Goal: Task Accomplishment & Management: Use online tool/utility

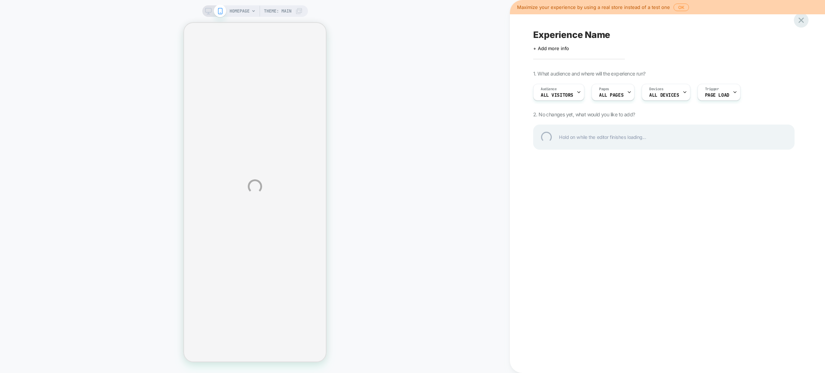
click at [800, 25] on div at bounding box center [801, 20] width 15 height 15
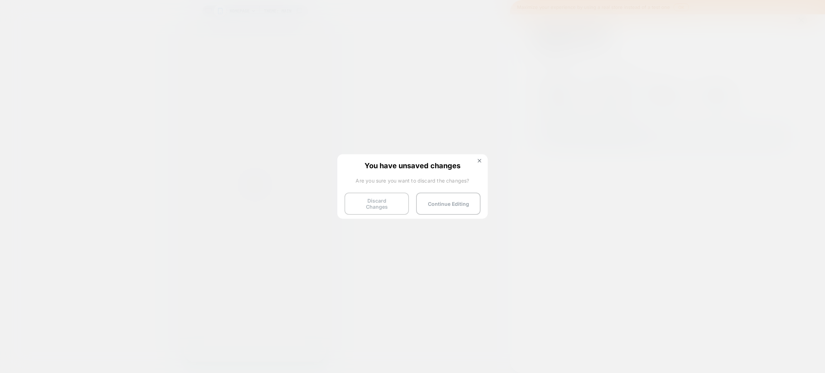
click at [390, 204] on button "Discard Changes" at bounding box center [377, 204] width 64 height 22
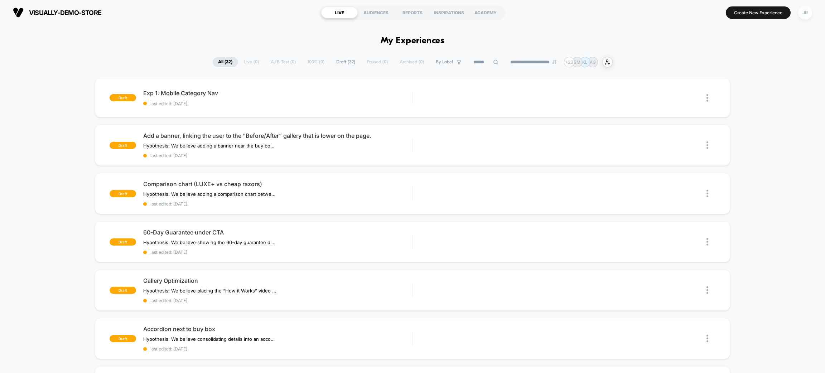
click at [809, 11] on div "JR" at bounding box center [806, 13] width 14 height 14
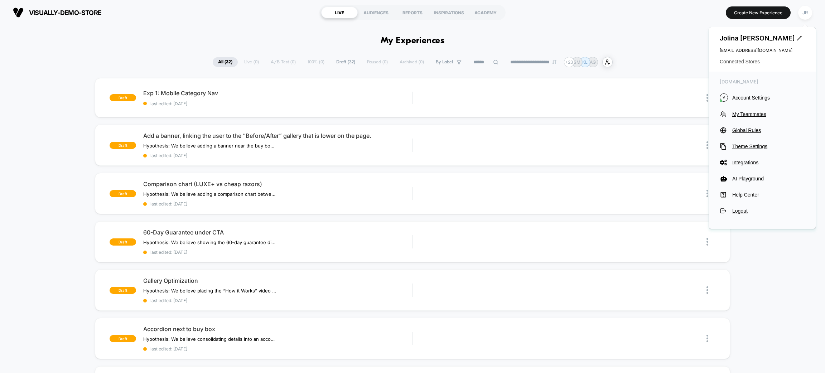
click at [744, 62] on span "Connected Stores" at bounding box center [762, 62] width 85 height 6
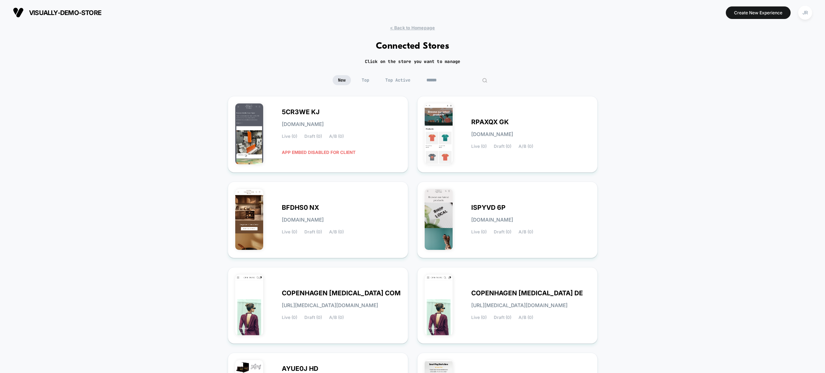
click at [453, 77] on input at bounding box center [457, 80] width 72 height 10
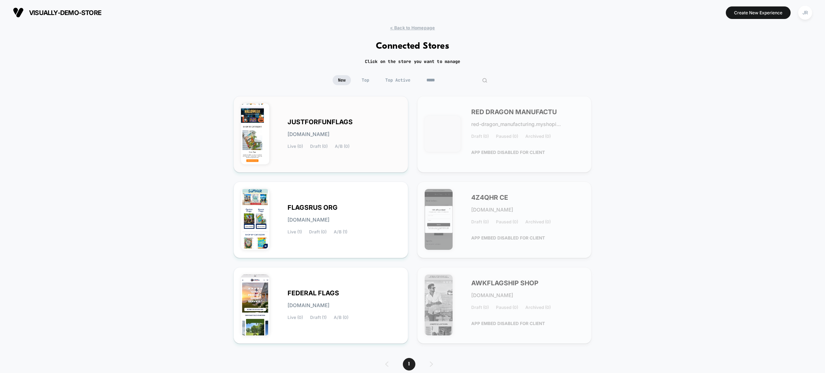
type input "*****"
drag, startPoint x: 389, startPoint y: 150, endPoint x: 360, endPoint y: 160, distance: 30.1
click at [360, 160] on div "JUSTFORFUNFLAGS justforfunflags.myshopify.com Live (0) Draft (0) A/B (0)" at bounding box center [321, 135] width 160 height 62
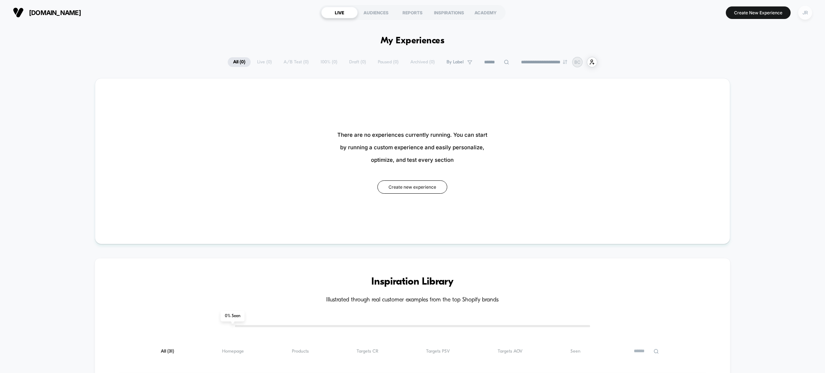
click at [807, 13] on div "JR" at bounding box center [806, 13] width 14 height 14
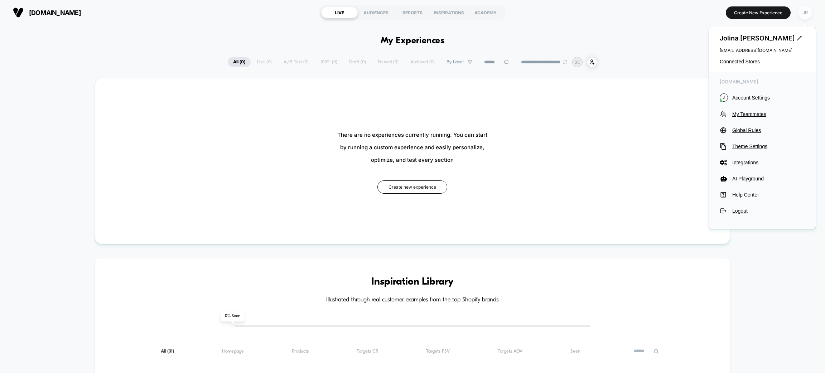
click at [807, 13] on div "JR" at bounding box center [806, 13] width 14 height 14
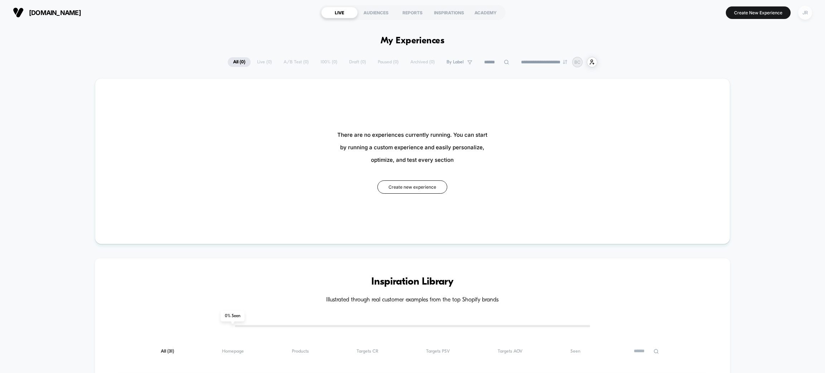
click at [807, 13] on div "JR" at bounding box center [806, 13] width 14 height 14
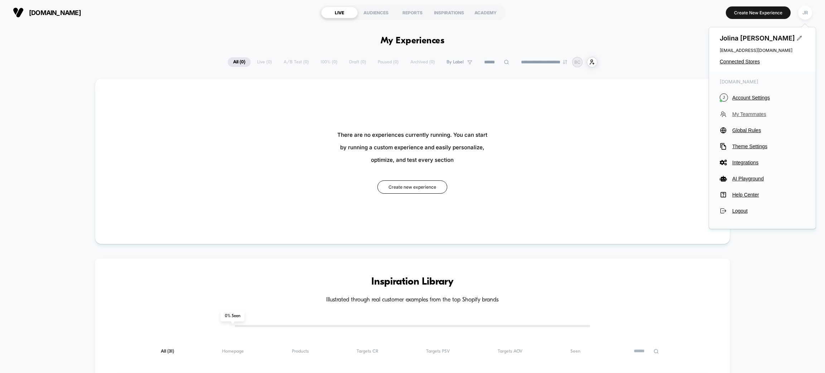
click at [748, 114] on span "My Teammates" at bounding box center [769, 114] width 73 height 6
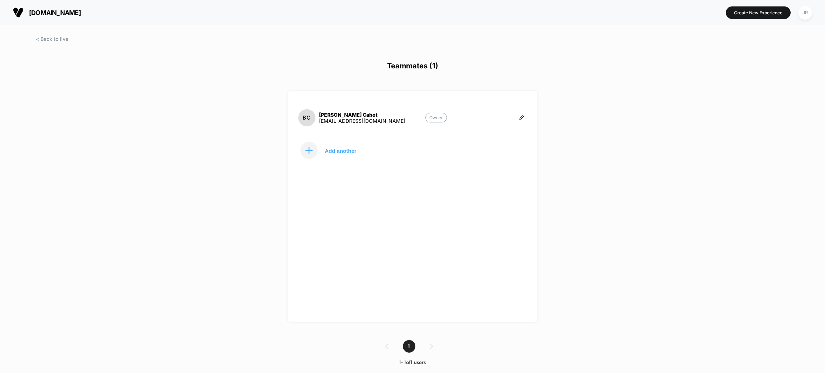
click at [396, 121] on section "BC Blake Cabot service@justforfunflags.com Owner" at bounding box center [372, 118] width 149 height 18
click at [385, 120] on div "service@justforfunflags.com" at bounding box center [362, 121] width 86 height 6
copy div "service@justforfunflags.com Owner Add another 1 1 - 1 of 1 users Display size n…"
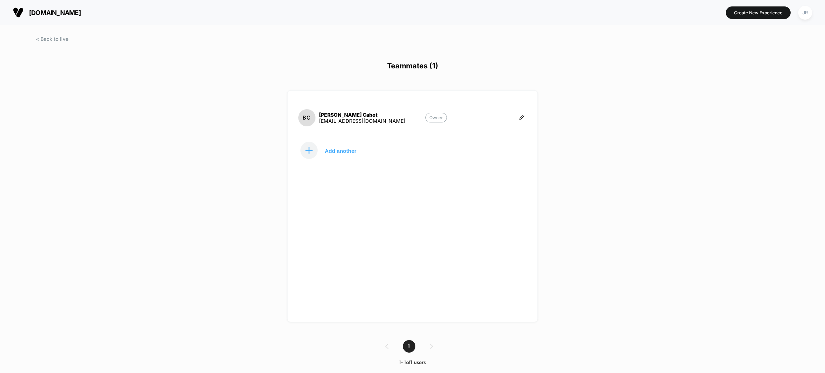
click at [110, 15] on section "justforfunflags.com" at bounding box center [143, 13] width 264 height 18
copy span "justforfunflags.com"
click at [341, 151] on p "Add another" at bounding box center [341, 151] width 32 height 4
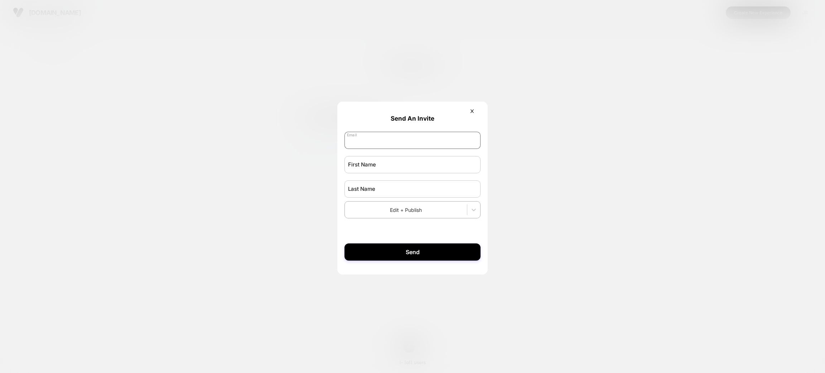
click at [384, 141] on input "email" at bounding box center [413, 140] width 136 height 17
paste input "**********"
type input "**********"
click at [372, 169] on input "text" at bounding box center [413, 164] width 136 height 17
type input "*****"
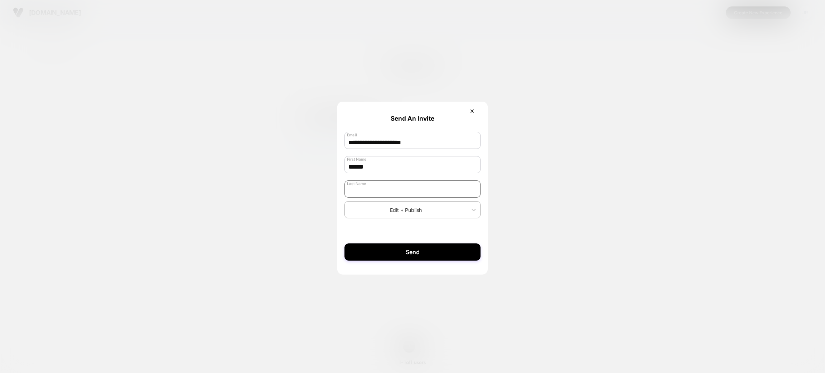
click at [367, 187] on input "text" at bounding box center [413, 189] width 136 height 17
type input "*****"
click at [471, 212] on icon at bounding box center [473, 209] width 7 height 7
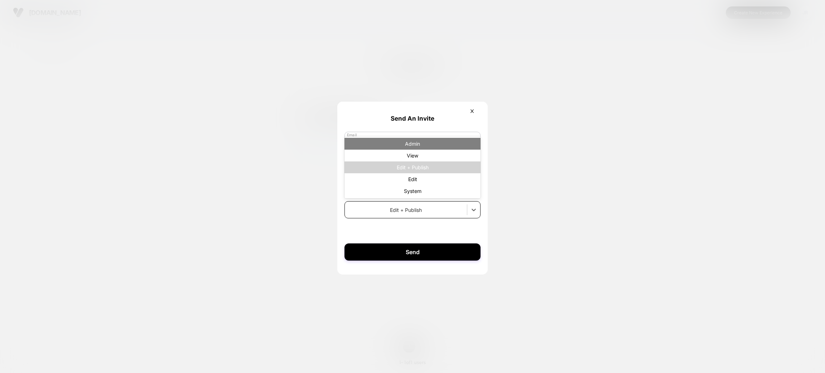
click at [421, 144] on div "Admin" at bounding box center [413, 144] width 136 height 12
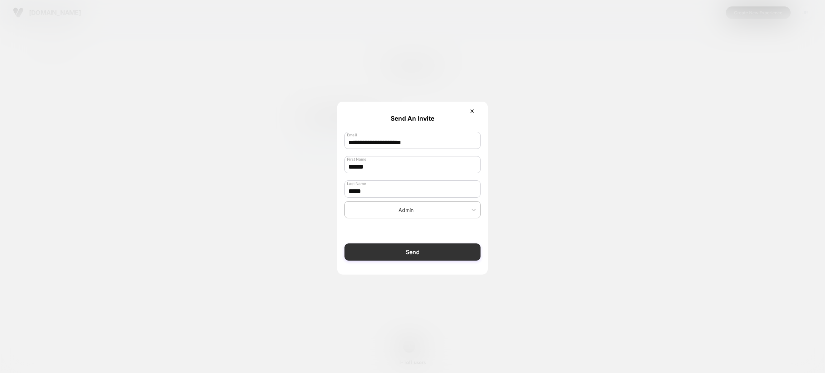
click at [414, 247] on button "Send" at bounding box center [413, 252] width 136 height 17
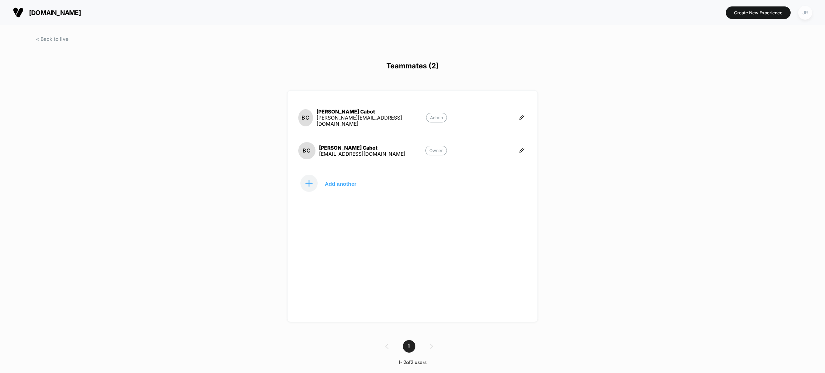
click at [807, 13] on div "JR" at bounding box center [806, 13] width 14 height 14
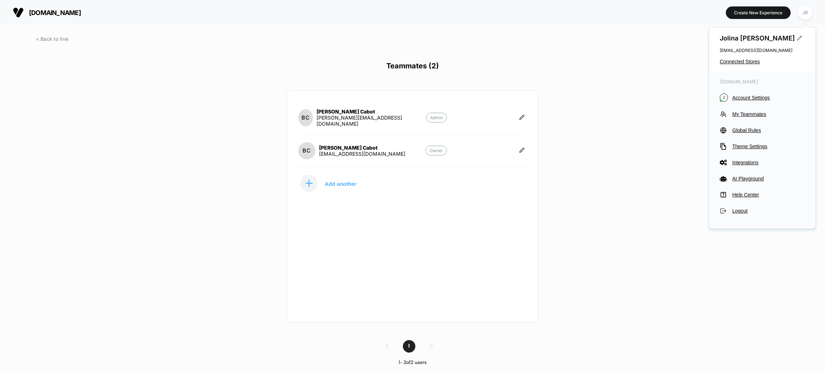
click at [614, 76] on h1 "Teammates (2)" at bounding box center [412, 70] width 825 height 17
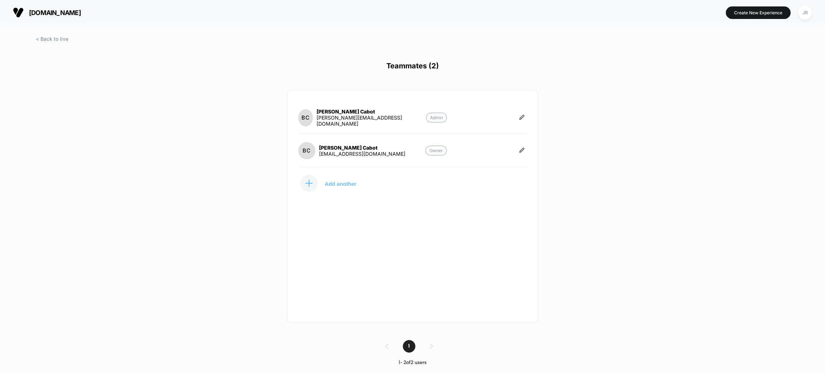
click at [335, 184] on p "Add another" at bounding box center [341, 184] width 32 height 4
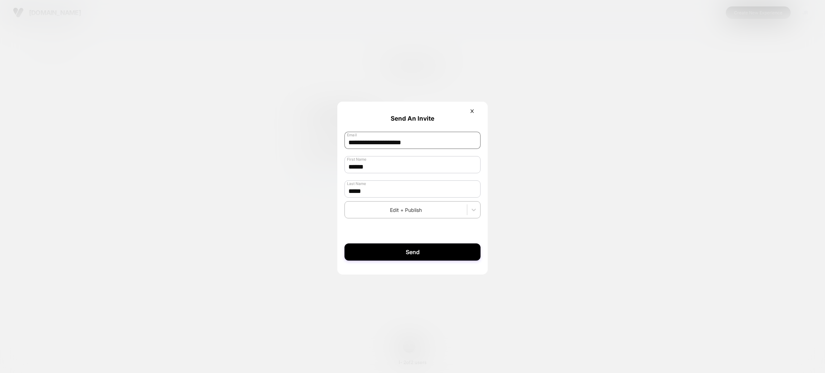
click at [404, 144] on input "**********" at bounding box center [413, 140] width 136 height 17
click at [471, 113] on icon at bounding box center [472, 112] width 3 height 4
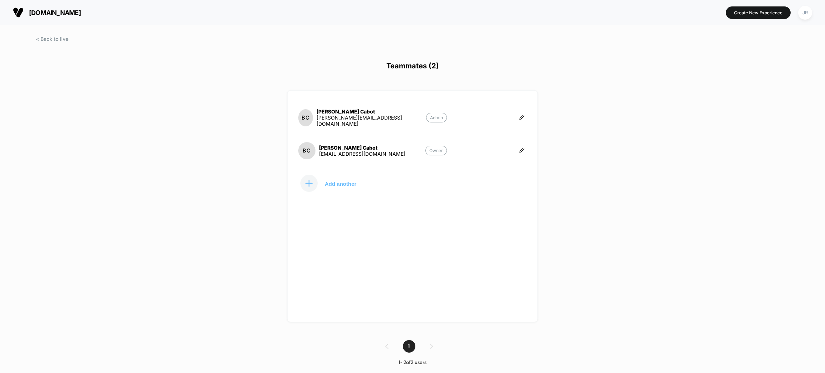
click at [324, 179] on button "Add another" at bounding box center [334, 183] width 72 height 18
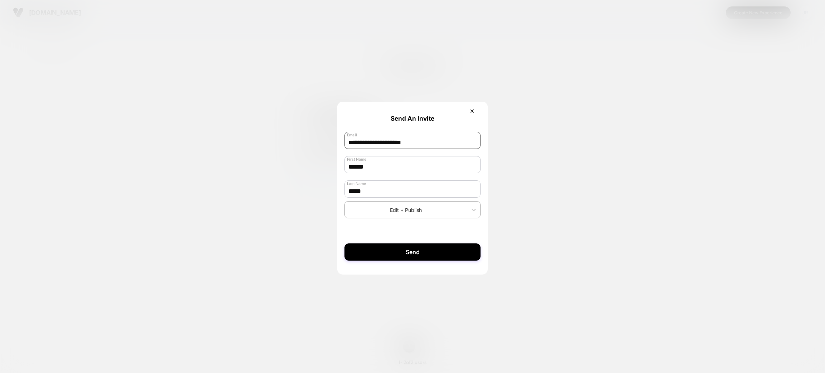
click at [387, 144] on input "**********" at bounding box center [413, 140] width 136 height 17
paste input "*"
type input "**********"
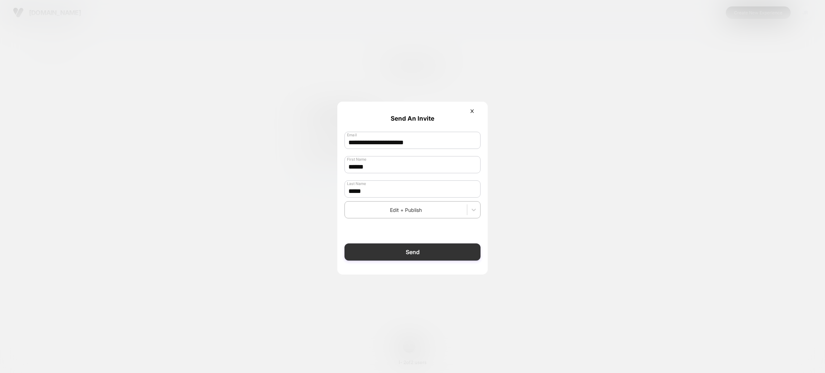
click at [414, 257] on button "Send" at bounding box center [413, 252] width 136 height 17
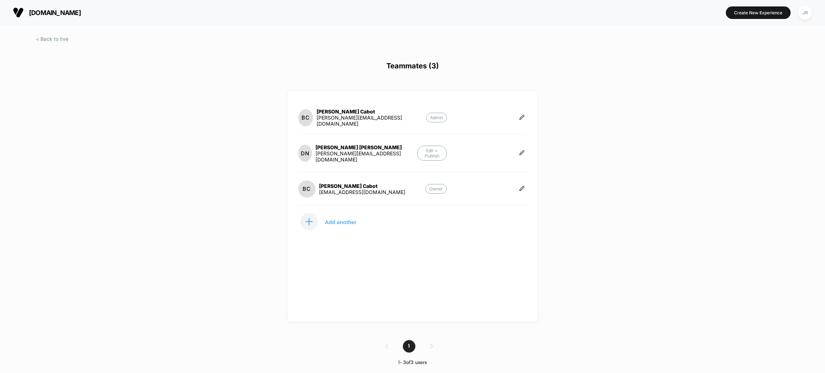
click at [382, 119] on section "BC Blake Cabot blake@clownantics.com Admin" at bounding box center [372, 118] width 149 height 18
click at [397, 188] on section "BC Blake Cabot service@justforfunflags.com Owner" at bounding box center [372, 189] width 149 height 18
copy div "service@justforfunflags.com Owner Add another 1 1 - 3 of 3 users Display size n…"
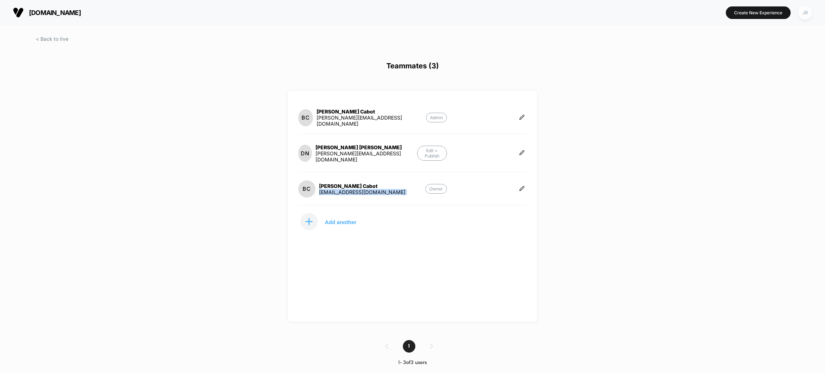
click at [804, 16] on div "JR" at bounding box center [806, 13] width 14 height 14
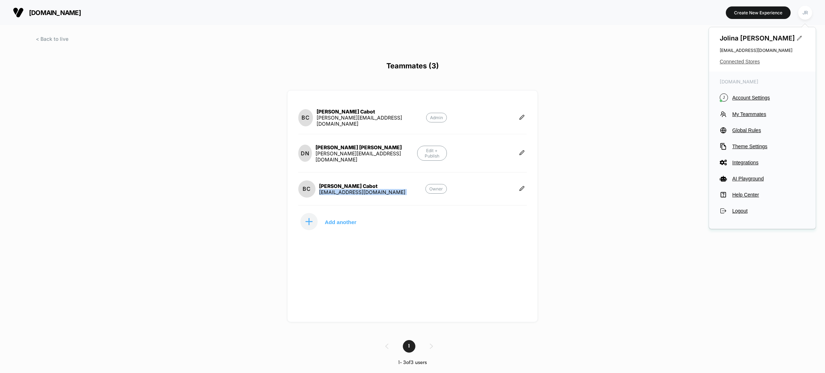
click at [741, 63] on span "Connected Stores" at bounding box center [762, 62] width 85 height 6
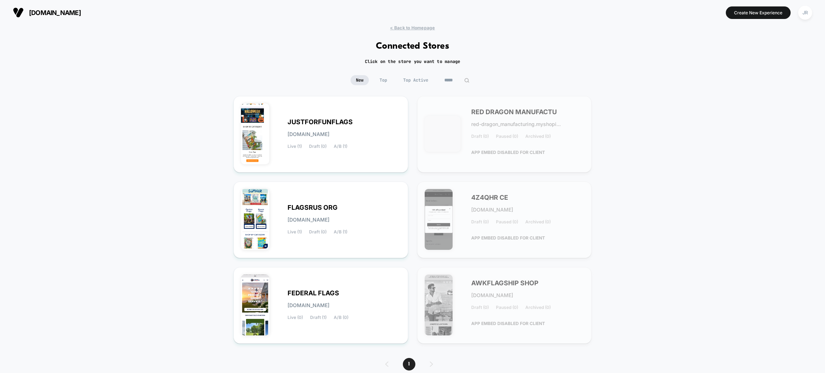
click at [452, 78] on input "*****" at bounding box center [457, 80] width 36 height 10
click at [452, 78] on input "*****" at bounding box center [457, 80] width 72 height 10
paste input "**********"
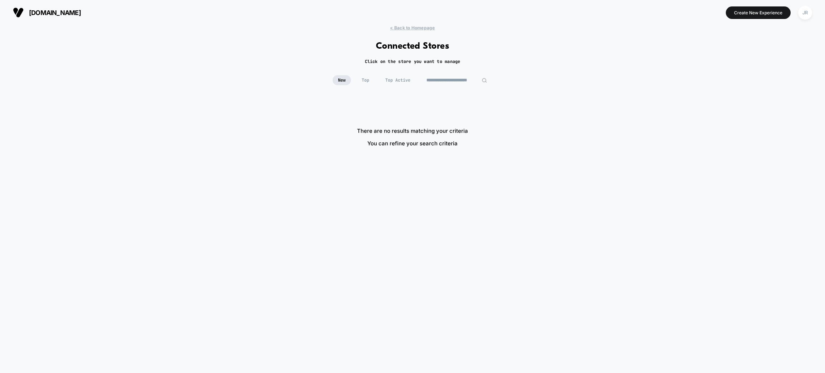
click at [441, 78] on input "**********" at bounding box center [457, 80] width 72 height 10
click at [467, 81] on input "**********" at bounding box center [457, 80] width 72 height 10
type input "**********"
click at [612, 71] on div "**********" at bounding box center [412, 195] width 825 height 341
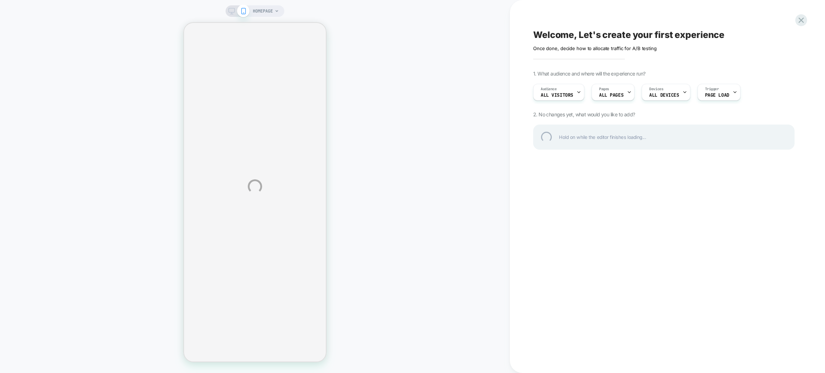
click at [803, 27] on div "HOMEPAGE Welcome, Let's create your first experience Click to edit experience d…" at bounding box center [412, 186] width 825 height 373
click at [799, 16] on div at bounding box center [801, 20] width 15 height 15
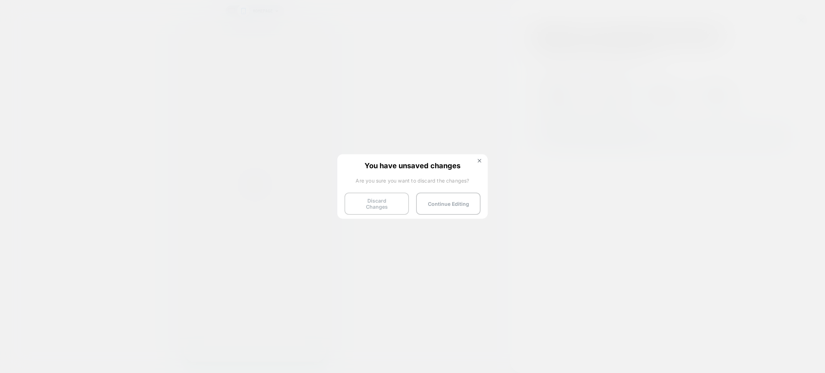
click at [390, 203] on button "Discard Changes" at bounding box center [377, 204] width 64 height 22
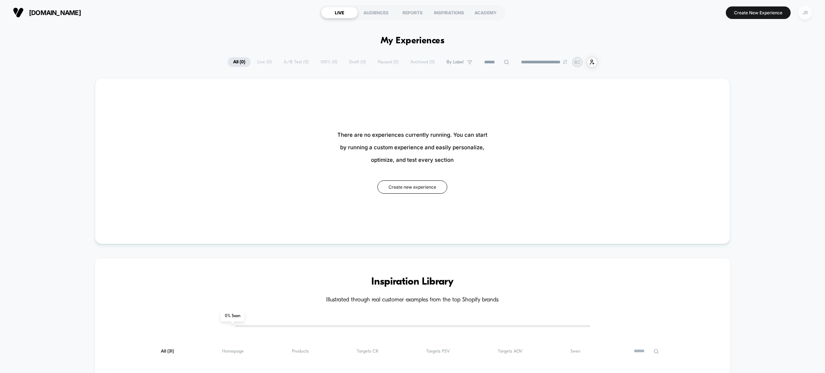
click at [807, 8] on div "JR" at bounding box center [806, 13] width 14 height 14
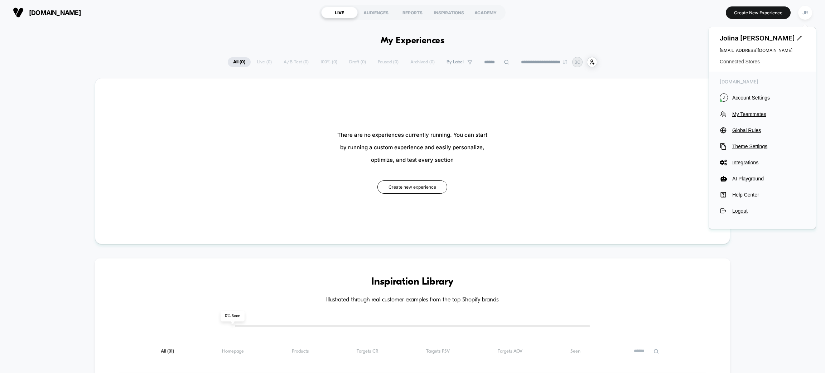
click at [749, 63] on span "Connected Stores" at bounding box center [762, 62] width 85 height 6
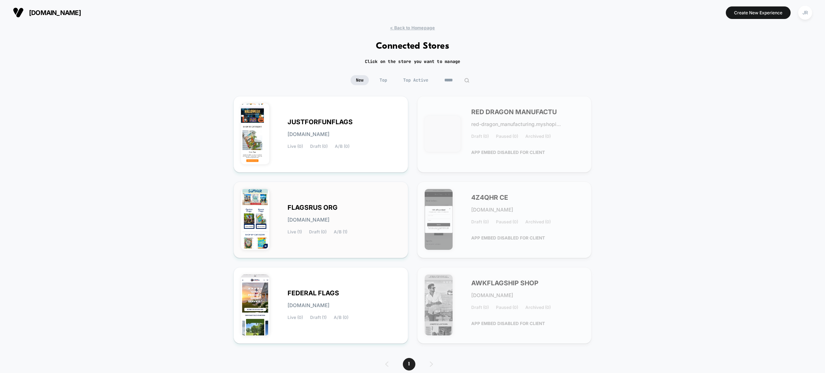
click at [364, 202] on div "FLAGSRUS ORG flagsrus-org.myshopify.com Live (1) Draft (0) A/B (1)" at bounding box center [321, 220] width 160 height 62
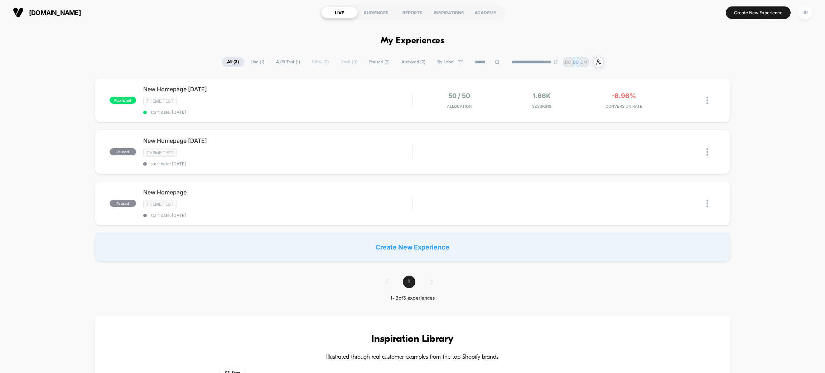
click at [804, 14] on div "JR" at bounding box center [806, 13] width 14 height 14
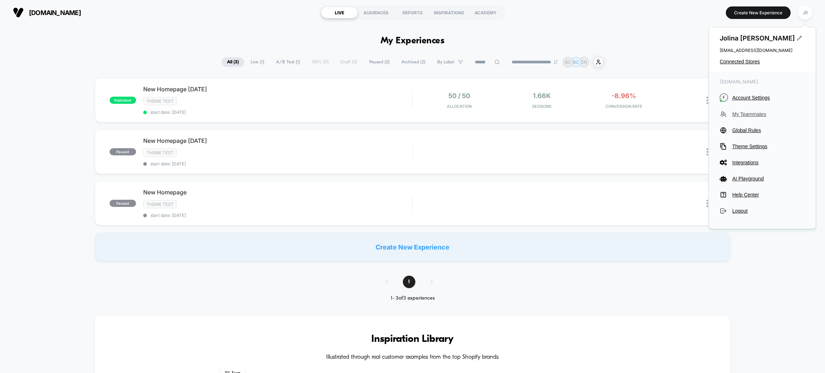
click at [752, 113] on span "My Teammates" at bounding box center [769, 114] width 73 height 6
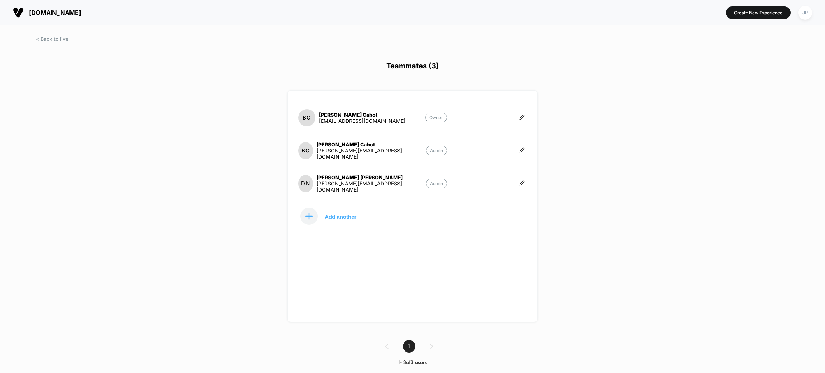
click at [390, 154] on section "BC Blake Cabot blake@clownantics.com Admin" at bounding box center [372, 151] width 149 height 18
copy div "blake@clownantics.com Admin DN"
click at [75, 13] on span "flagsrus.org" at bounding box center [55, 13] width 52 height 8
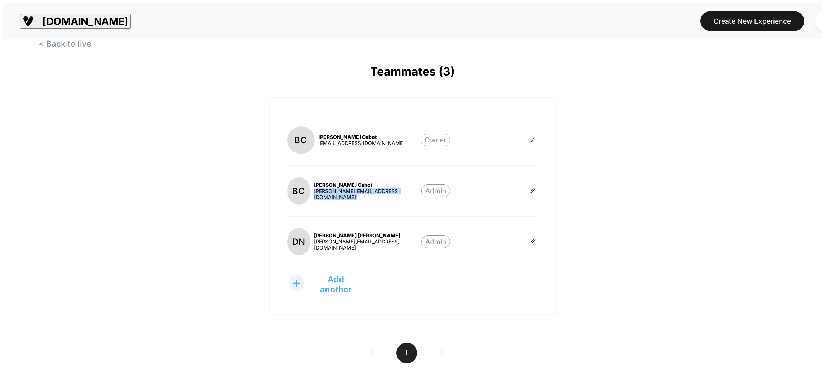
click at [75, 13] on html "flagsrus.org Create New Experience JR Teammates (3) BC Blake Cabot Blake@flagsr…" at bounding box center [412, 199] width 825 height 399
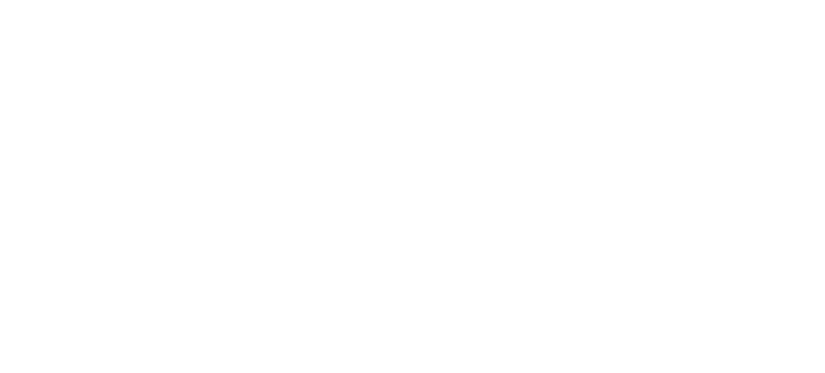
click at [75, 3] on html "Navigated to [DOMAIN_NAME] | No-code CRO for Shopify" at bounding box center [412, 1] width 825 height 3
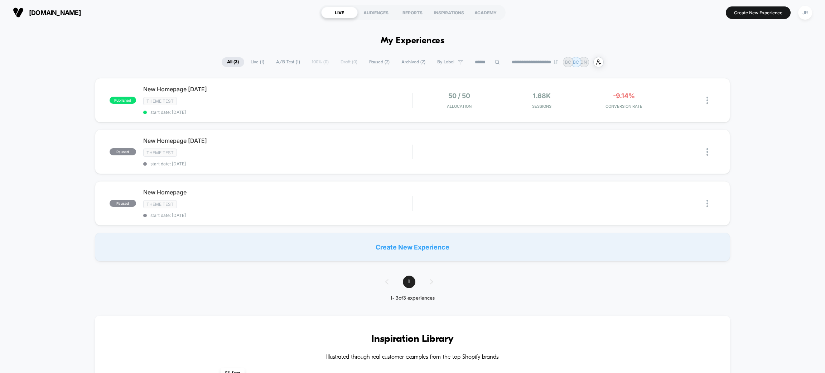
click at [88, 14] on section "flagsrus.org" at bounding box center [143, 13] width 264 height 18
drag, startPoint x: 88, startPoint y: 14, endPoint x: 18, endPoint y: 16, distance: 69.6
click at [18, 16] on section "flagsrus.org" at bounding box center [143, 13] width 264 height 18
copy div "flagsrus.org LIVE AUDIENCES REPORTS INSPIRATIONS ACADEMY"
click at [801, 13] on div "JR" at bounding box center [806, 13] width 14 height 14
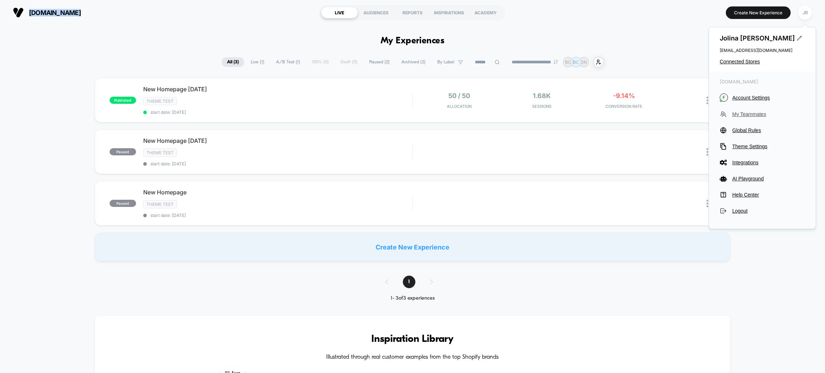
click at [753, 114] on span "My Teammates" at bounding box center [769, 114] width 73 height 6
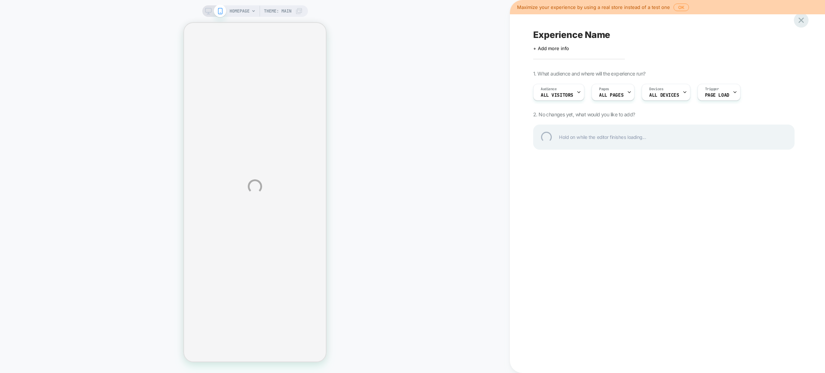
click at [798, 19] on div at bounding box center [801, 20] width 15 height 15
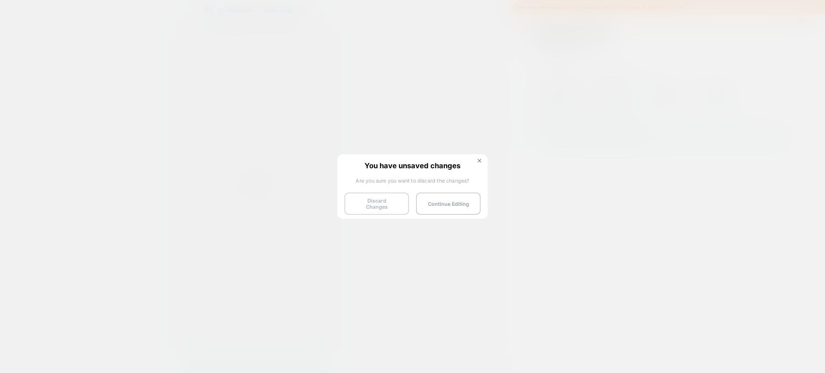
click at [374, 205] on button "Discard Changes" at bounding box center [377, 204] width 64 height 22
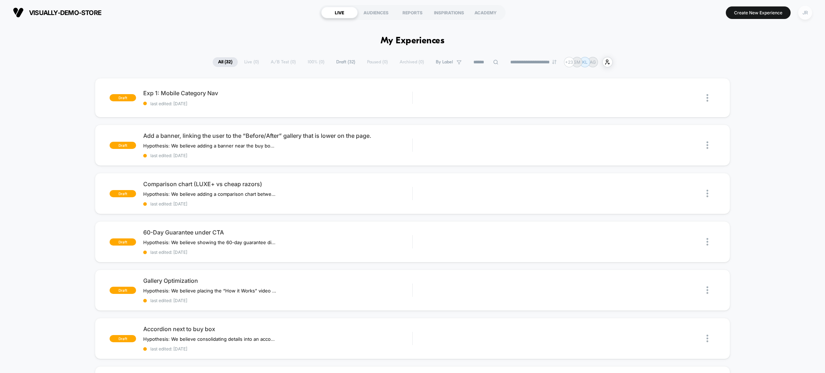
click at [804, 12] on div "JR" at bounding box center [806, 13] width 14 height 14
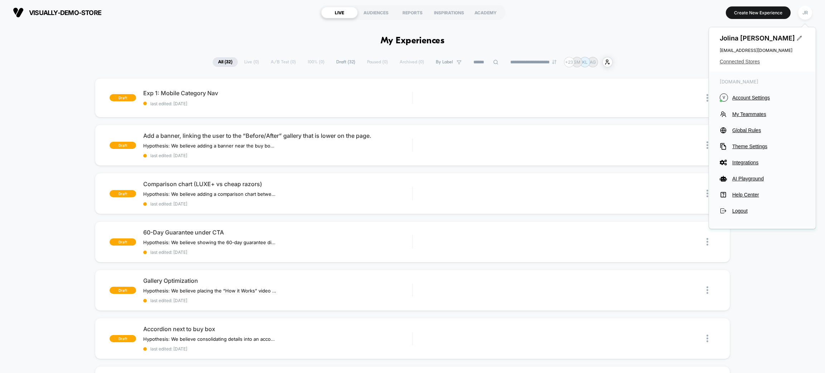
click at [742, 62] on span "Connected Stores" at bounding box center [762, 62] width 85 height 6
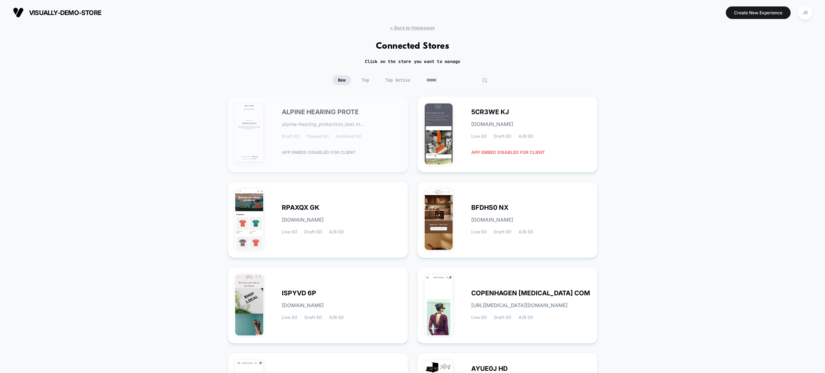
click at [453, 81] on input at bounding box center [457, 80] width 72 height 10
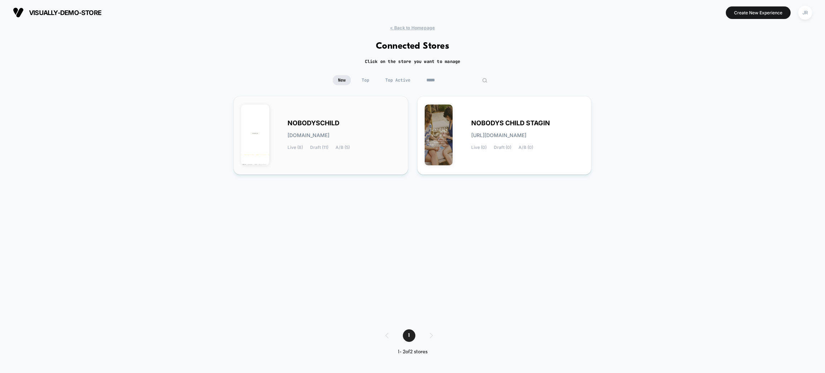
type input "*****"
click at [378, 140] on div "NOBODYSCHILD nobodyschild.myshopify.com Live (8) Draft (11) A/B (5)" at bounding box center [344, 135] width 113 height 29
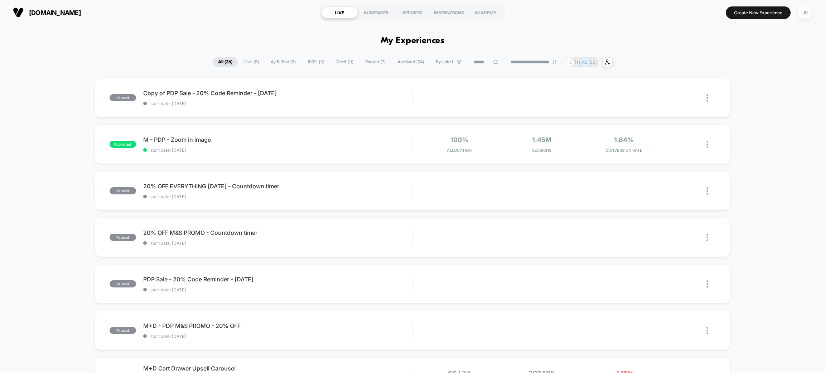
click at [809, 10] on div "JR" at bounding box center [806, 13] width 14 height 14
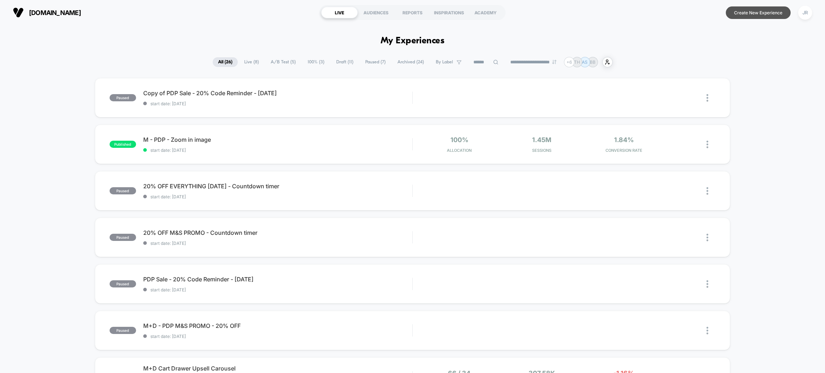
click at [746, 13] on button "Create New Experience" at bounding box center [758, 12] width 65 height 13
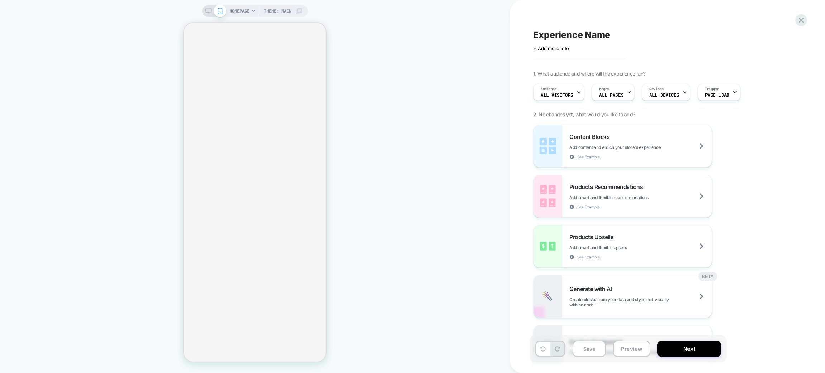
click at [580, 36] on span "Experience Name" at bounding box center [571, 34] width 77 height 11
click at [237, 8] on span "HOMEPAGE" at bounding box center [240, 10] width 20 height 11
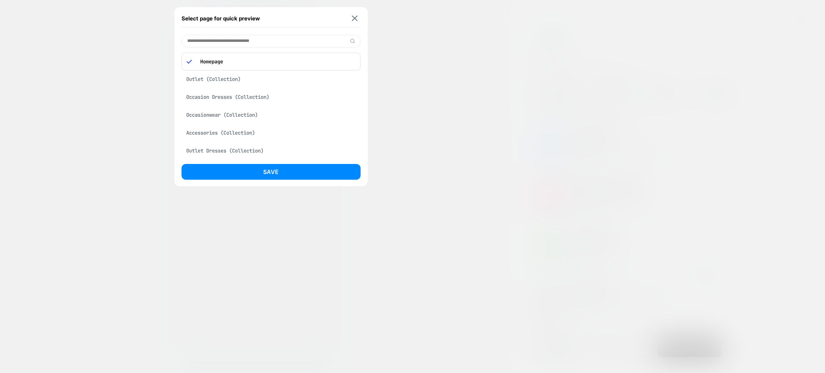
click at [231, 98] on div "Occasion Dresses (Collection)" at bounding box center [271, 97] width 179 height 14
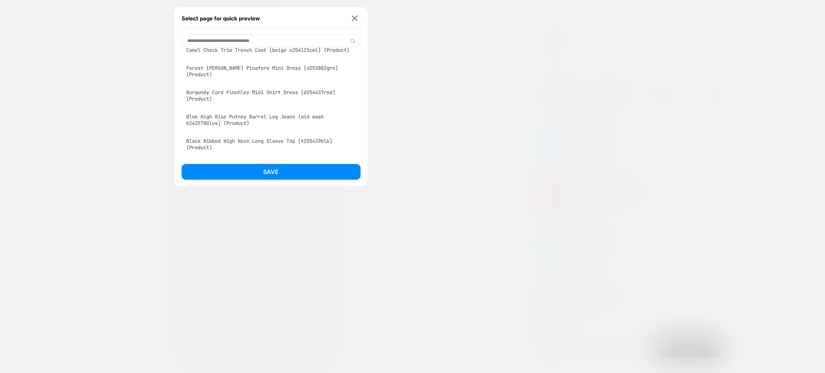
scroll to position [249, 0]
click at [266, 76] on div "Forest Green Nila Pinafore Mini Dress [d253882grn] (Product)" at bounding box center [271, 71] width 179 height 20
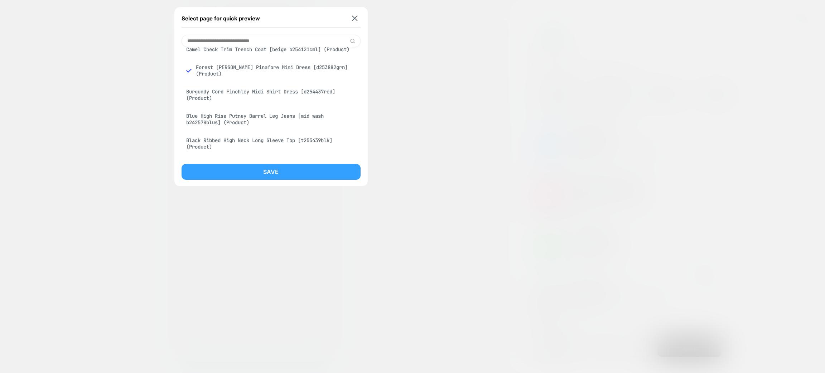
click at [292, 176] on button "Save" at bounding box center [271, 172] width 179 height 16
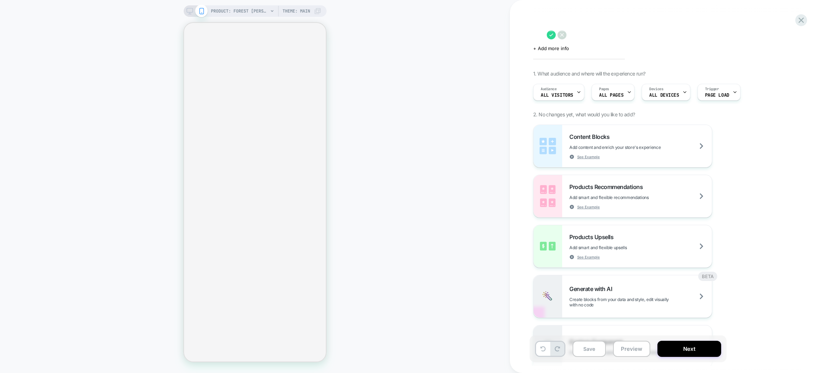
click at [191, 10] on icon at bounding box center [190, 11] width 6 height 6
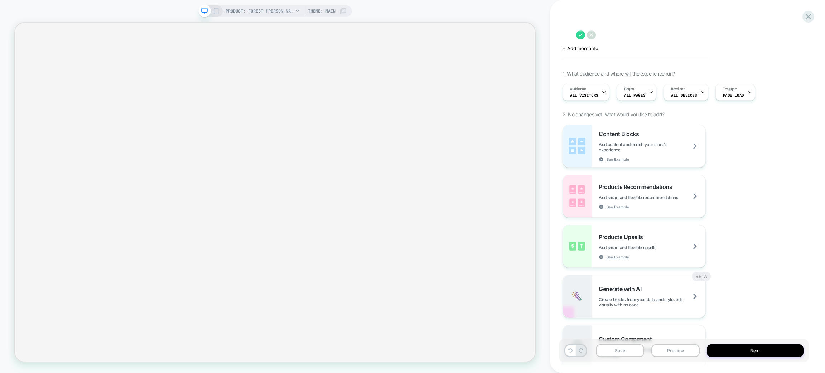
select select "**"
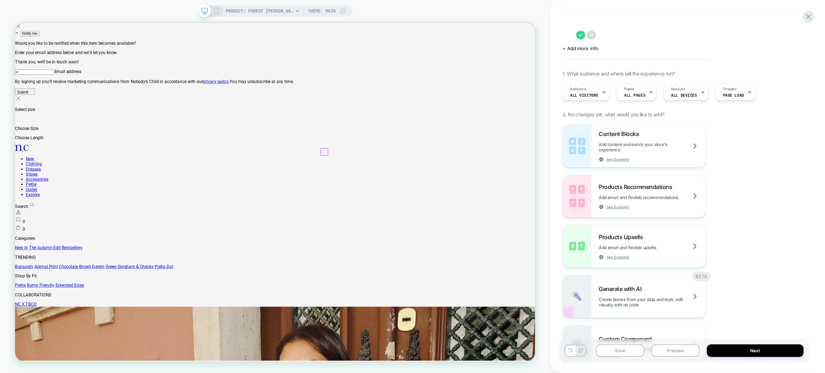
click at [809, 12] on icon at bounding box center [809, 17] width 10 height 10
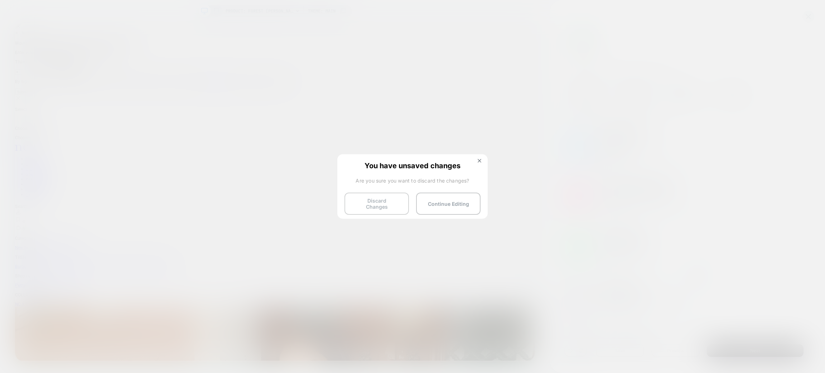
click at [394, 203] on button "Discard Changes" at bounding box center [377, 204] width 64 height 22
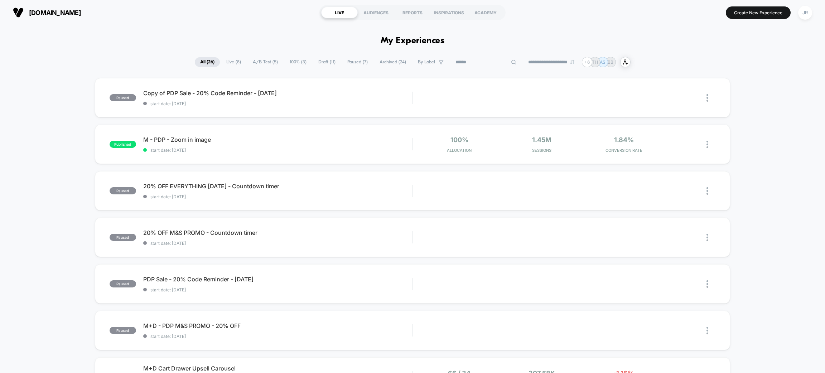
click at [477, 60] on input at bounding box center [486, 62] width 72 height 9
click at [228, 61] on div "**********" at bounding box center [413, 62] width 400 height 10
click at [248, 61] on span "Live ( 8 )" at bounding box center [251, 62] width 25 height 10
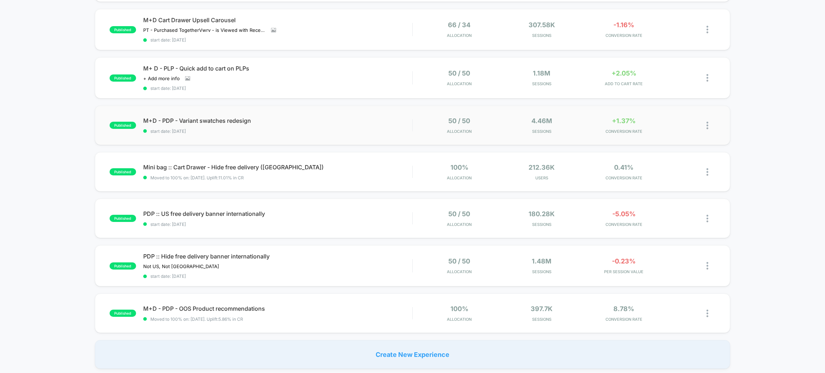
scroll to position [121, 0]
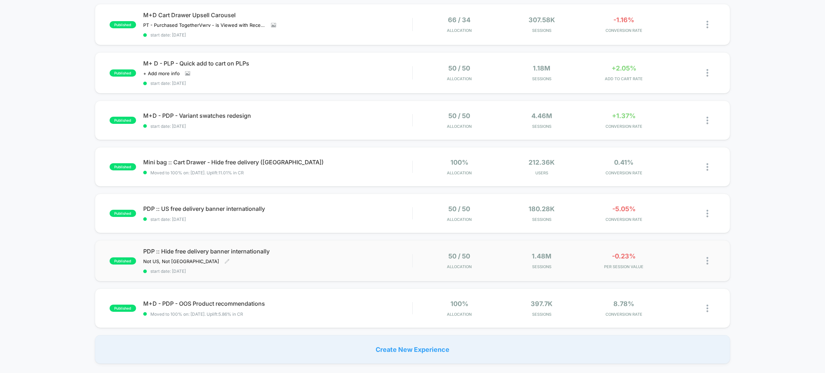
click at [288, 255] on div "PDP :: Hide free delivery banner internationally Not US, Not UK Click to edit e…" at bounding box center [277, 261] width 269 height 26
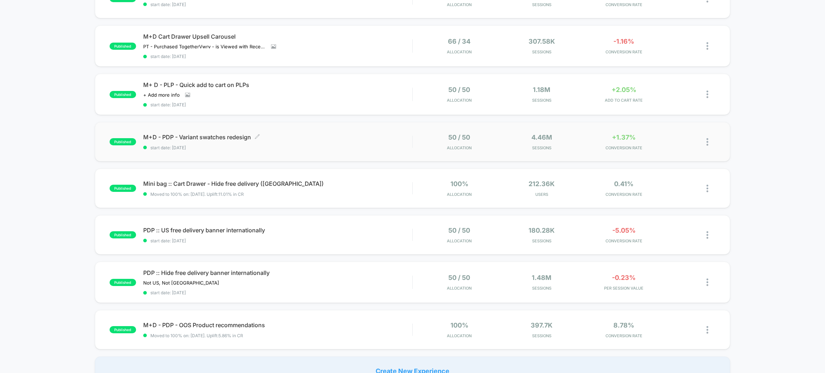
scroll to position [100, 0]
click at [292, 230] on span "PDP :: US free delivery banner internationally Click to edit experience details" at bounding box center [277, 229] width 269 height 7
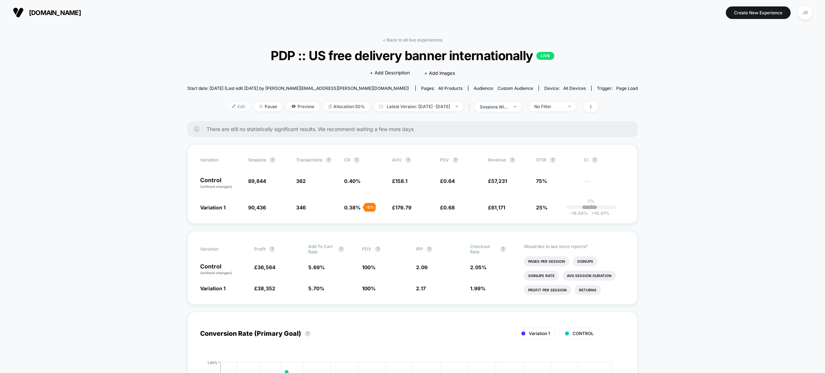
click at [227, 110] on span "Edit" at bounding box center [239, 107] width 24 height 10
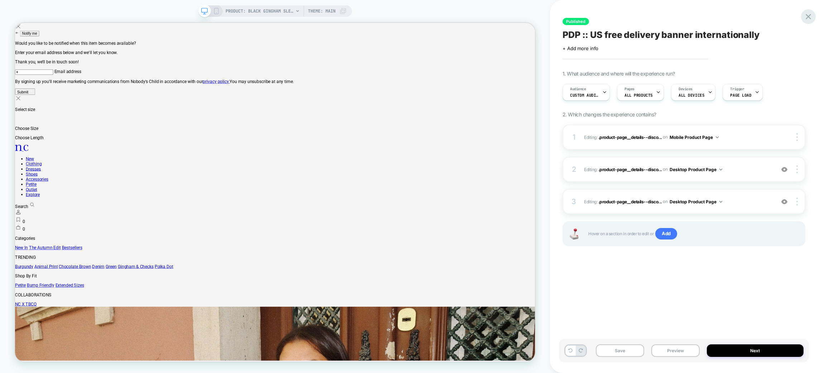
click at [805, 14] on icon at bounding box center [809, 17] width 10 height 10
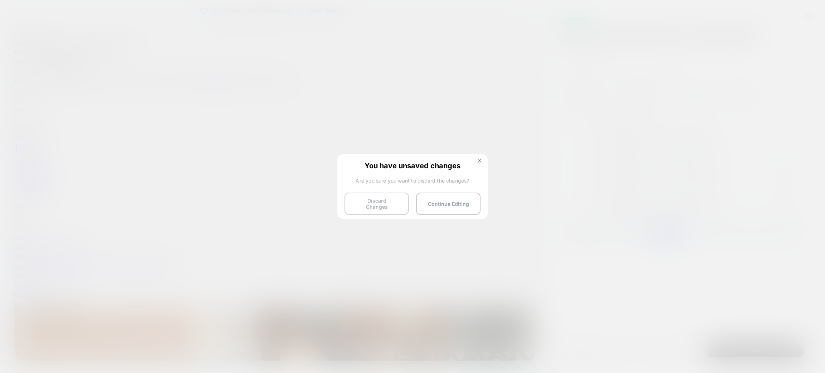
click at [384, 202] on button "Discard Changes" at bounding box center [377, 204] width 64 height 22
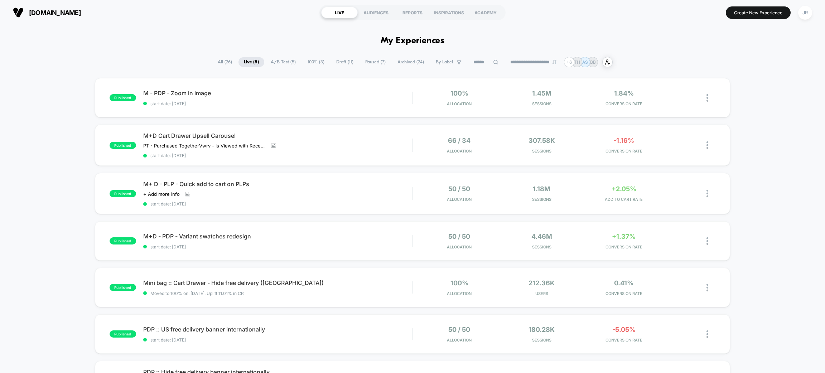
click at [365, 59] on span "Paused ( 7 )" at bounding box center [375, 62] width 31 height 10
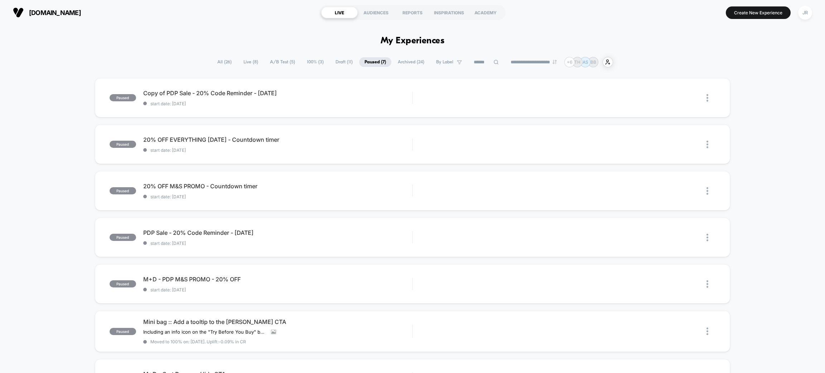
click at [242, 60] on span "Live ( 8 )" at bounding box center [250, 62] width 25 height 10
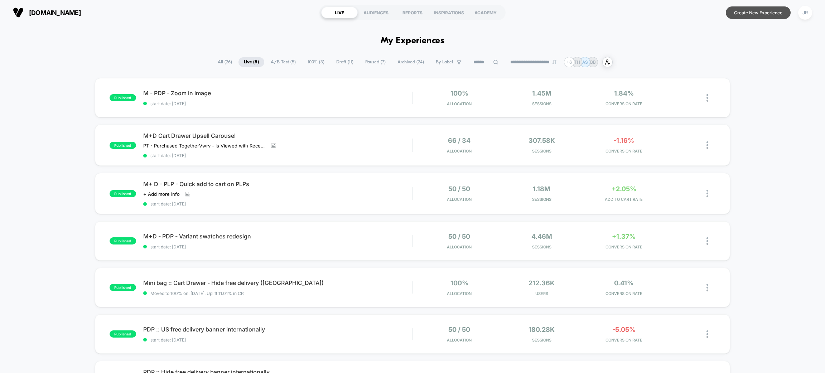
click at [748, 16] on button "Create New Experience" at bounding box center [758, 12] width 65 height 13
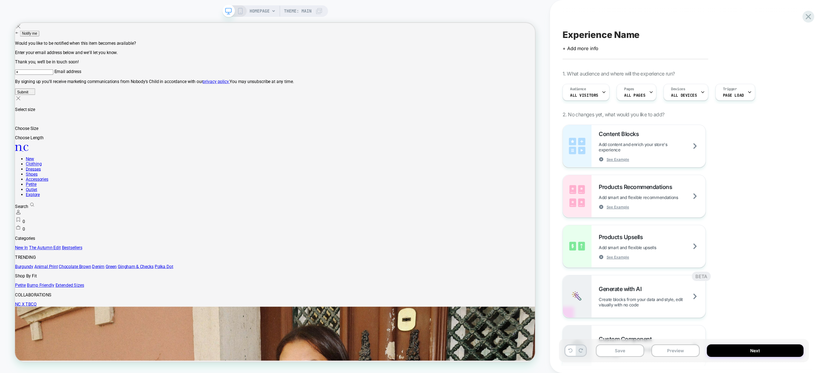
click at [267, 11] on span "HOMEPAGE" at bounding box center [260, 10] width 20 height 11
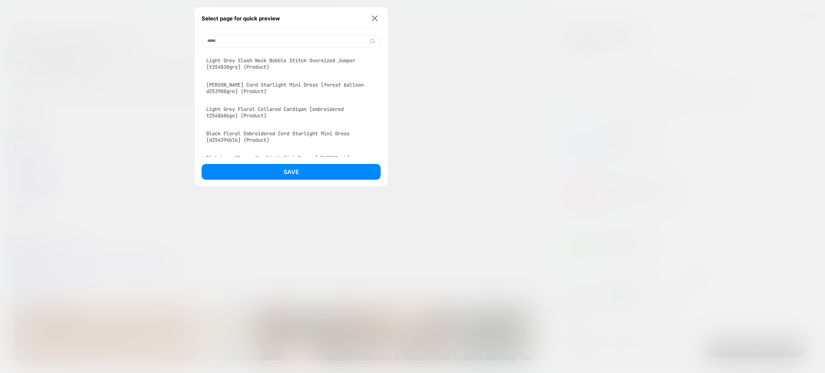
type input "*****"
click at [294, 63] on div "Light Grey Slash Neck Bobble Stitch Oversized Jumper [t254830gry] (Product)" at bounding box center [291, 64] width 179 height 20
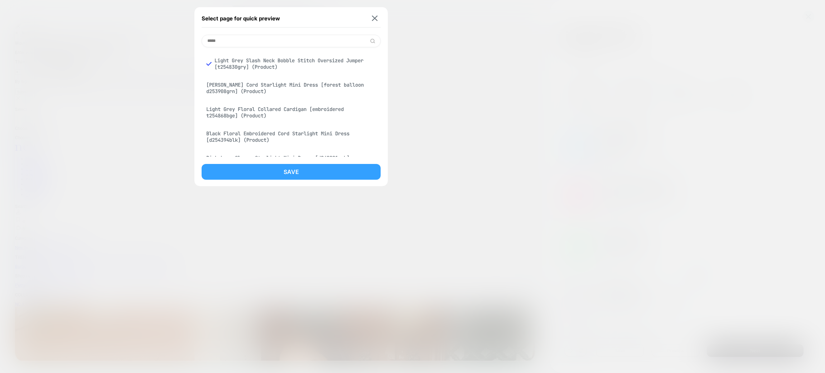
click at [311, 169] on button "Save" at bounding box center [291, 172] width 179 height 16
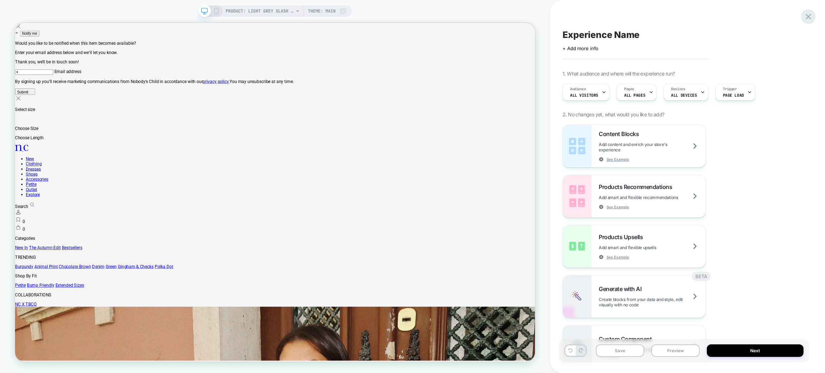
click at [810, 14] on icon at bounding box center [809, 17] width 10 height 10
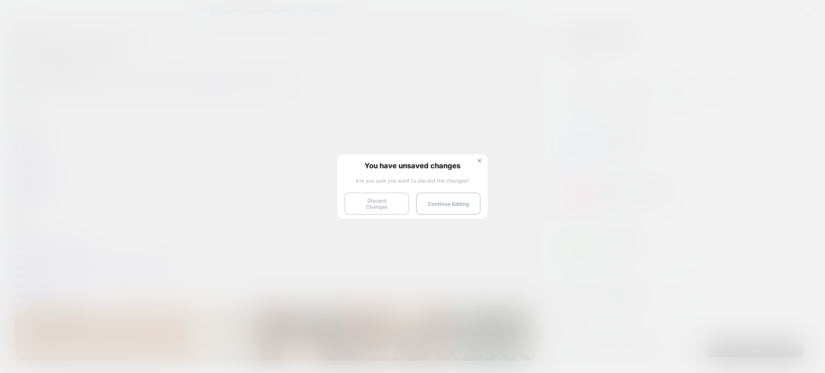
click at [387, 197] on button "Discard Changes" at bounding box center [377, 204] width 64 height 22
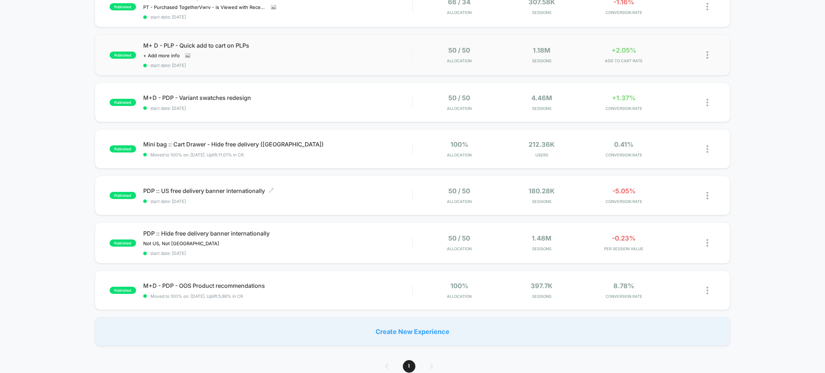
scroll to position [134, 0]
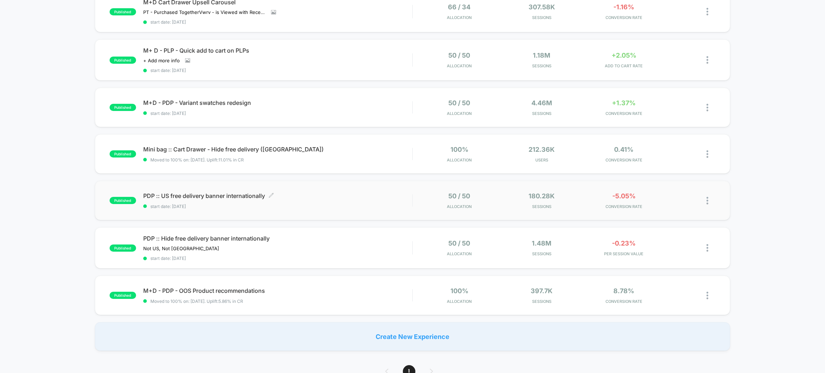
click at [316, 195] on span "PDP :: US free delivery banner internationally Click to edit experience details" at bounding box center [277, 195] width 269 height 7
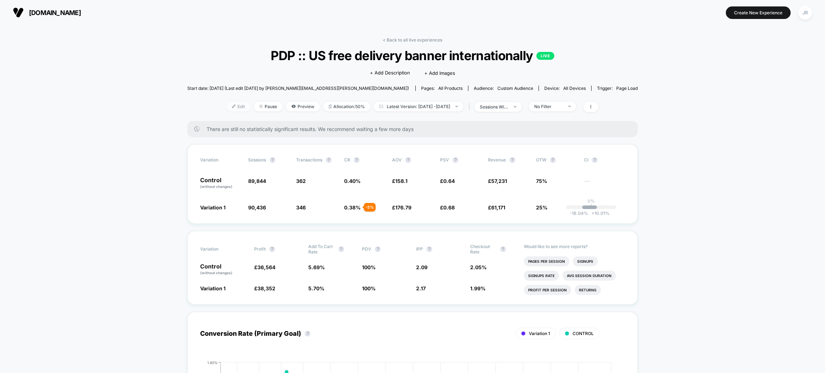
click at [227, 106] on span "Edit" at bounding box center [239, 107] width 24 height 10
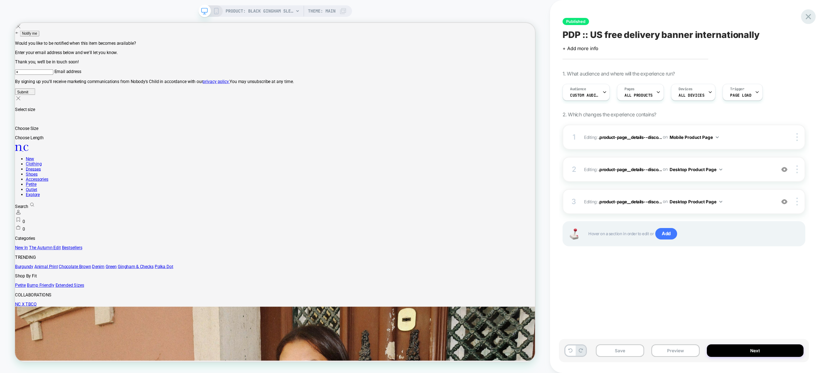
click at [807, 18] on icon at bounding box center [808, 16] width 5 height 5
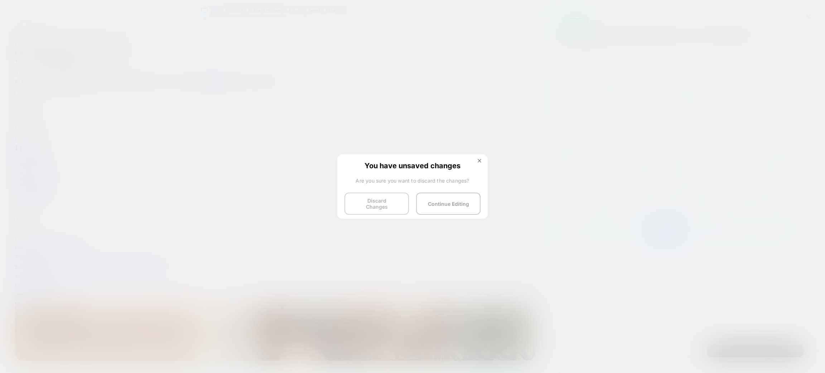
click at [392, 202] on button "Discard Changes" at bounding box center [377, 204] width 64 height 22
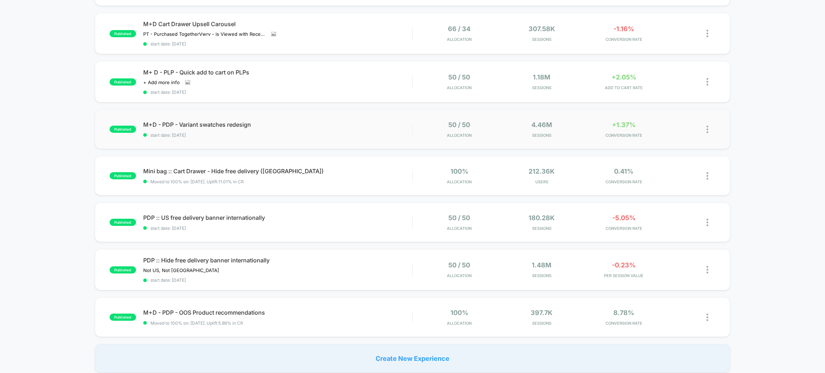
scroll to position [112, 0]
click at [326, 259] on span "PDP :: Hide free delivery banner internationally" at bounding box center [277, 260] width 269 height 7
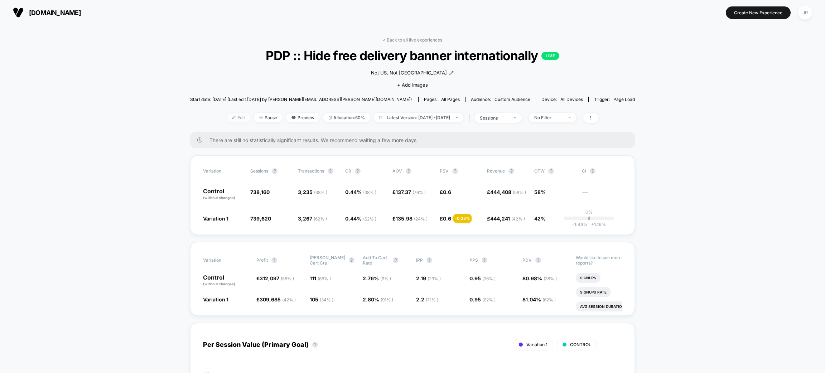
click at [227, 118] on span "Edit" at bounding box center [239, 118] width 24 height 10
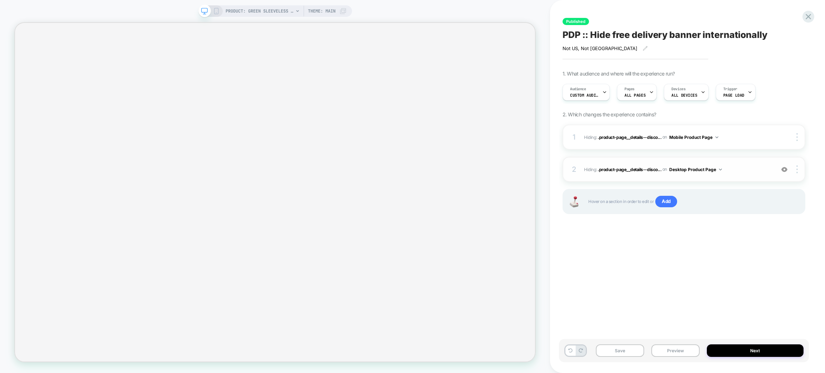
click at [784, 169] on img at bounding box center [785, 170] width 6 height 6
click at [762, 134] on span "Hiding : .product-page__details--disco... .product-page__details--discount-code…" at bounding box center [677, 137] width 187 height 9
click at [784, 169] on img at bounding box center [785, 170] width 6 height 6
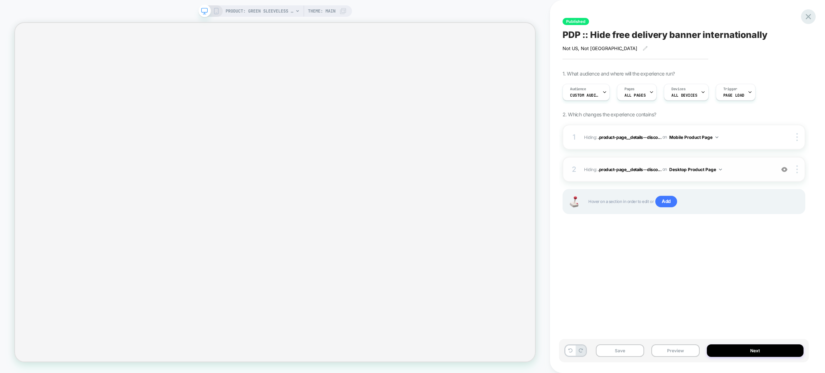
click at [805, 15] on icon at bounding box center [809, 17] width 10 height 10
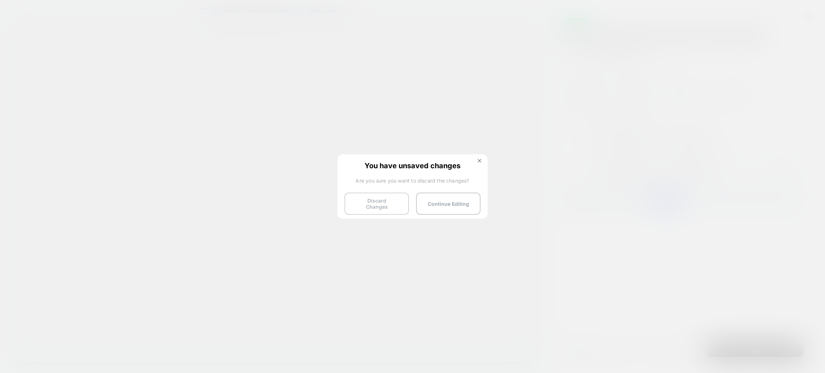
click at [389, 202] on button "Discard Changes" at bounding box center [377, 204] width 64 height 22
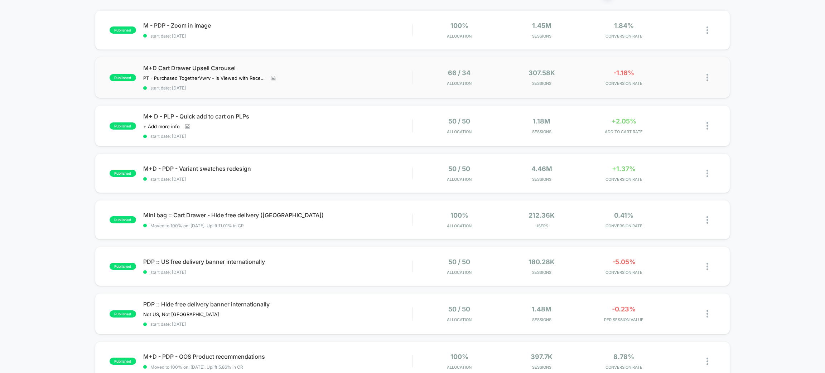
scroll to position [72, 0]
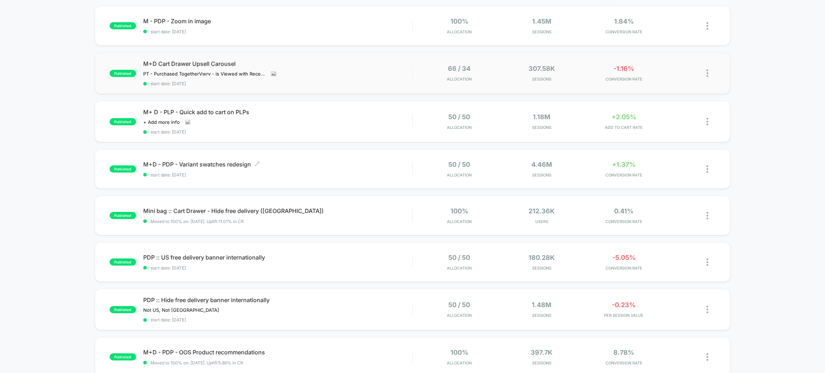
click at [326, 164] on span "M+D - PDP - Variant swatches redesign Click to edit experience details" at bounding box center [277, 164] width 269 height 7
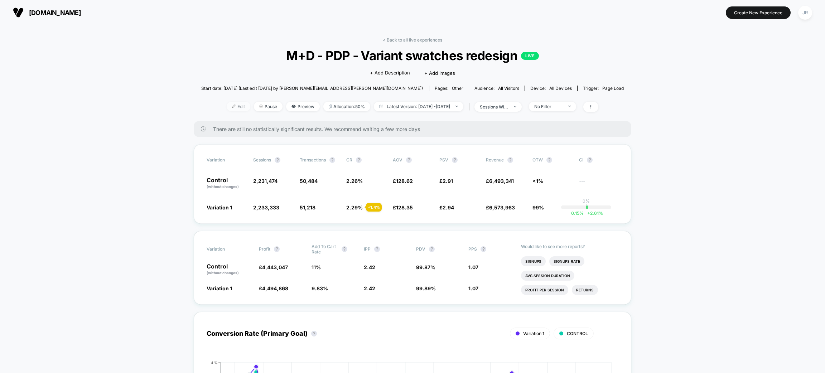
click at [227, 108] on span "Edit" at bounding box center [239, 107] width 24 height 10
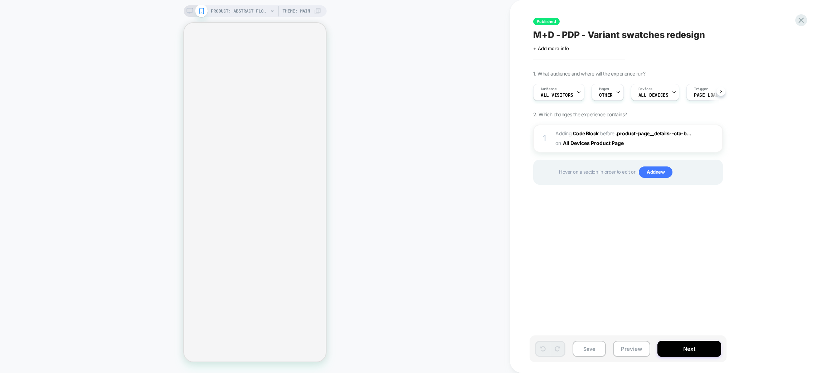
scroll to position [0, 0]
click at [661, 143] on span "Adding Code Block BEFORE .product-page__details--cta-b... .product-page__detail…" at bounding box center [624, 138] width 136 height 19
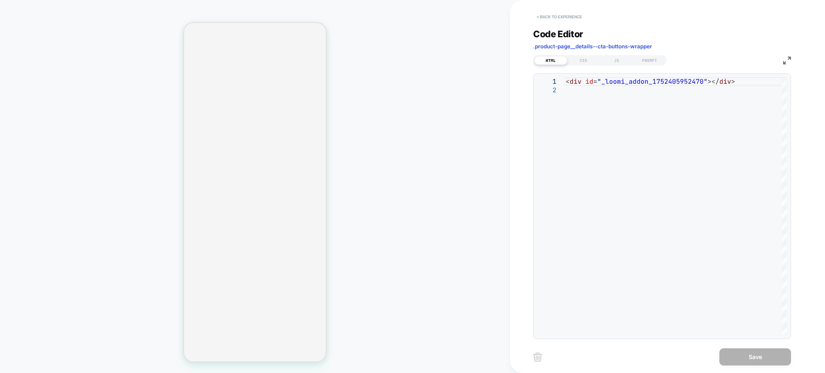
click at [550, 14] on button "< Back to experience" at bounding box center [559, 16] width 52 height 11
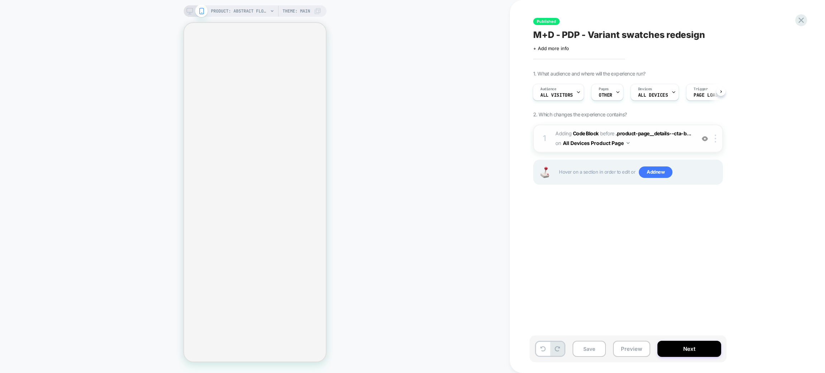
click at [706, 138] on img at bounding box center [705, 139] width 6 height 6
click at [707, 140] on img at bounding box center [705, 139] width 6 height 6
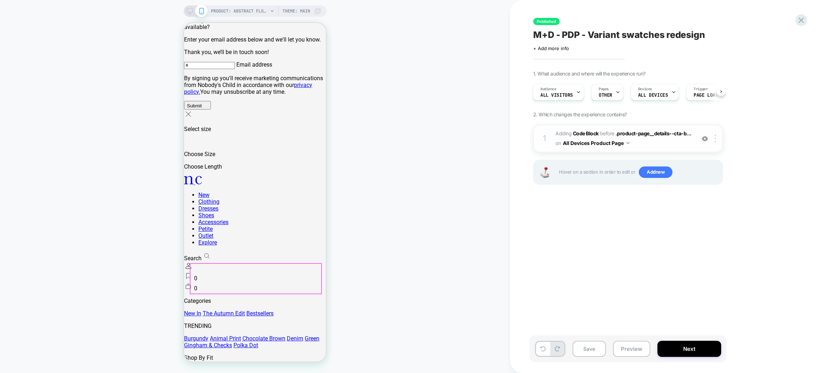
scroll to position [0, 0]
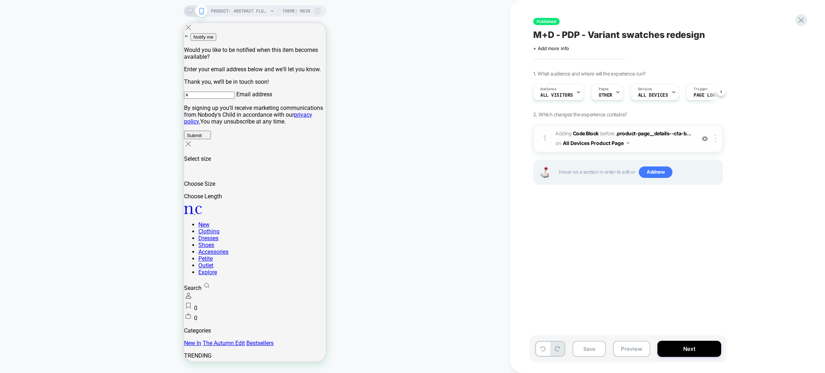
click at [424, 75] on div "PRODUCT: Abstract Floral Balloon Sleeve Ace Maxi Dress [d250630mlt] PRODUCT: Ab…" at bounding box center [255, 186] width 510 height 359
click at [799, 18] on icon at bounding box center [801, 20] width 5 height 5
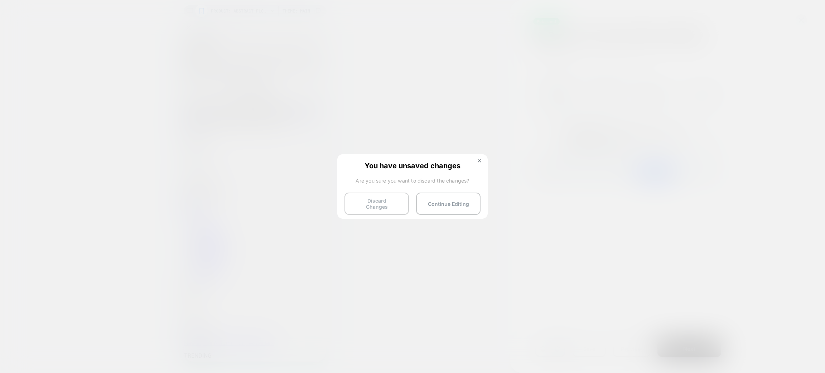
click at [379, 202] on button "Discard Changes" at bounding box center [377, 204] width 64 height 22
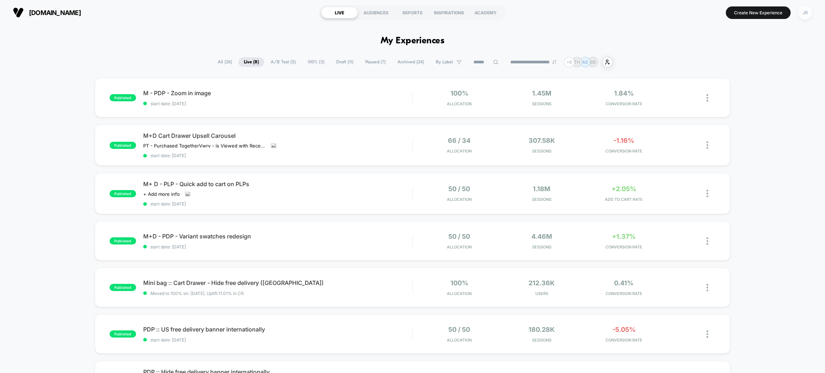
click at [804, 8] on div "JR" at bounding box center [806, 13] width 14 height 14
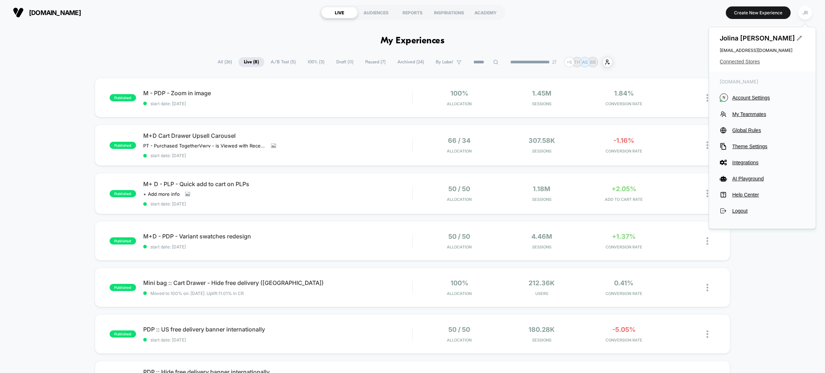
click at [740, 64] on span "Connected Stores" at bounding box center [762, 62] width 85 height 6
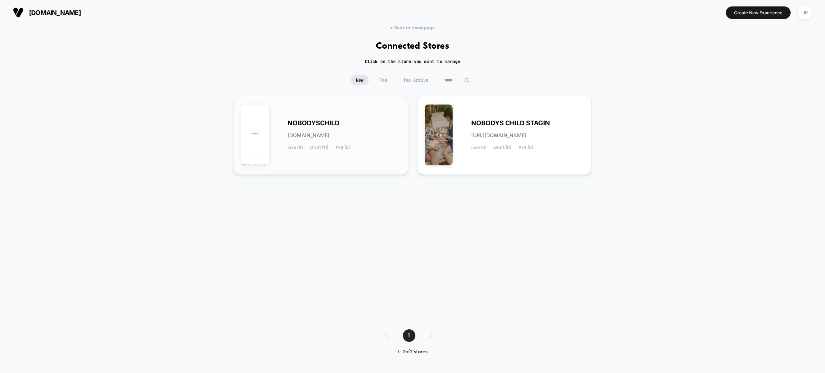
click at [370, 145] on div "NOBODYSCHILD nobodyschild.myshopify.com Live (8) Draft (11) A/B (5)" at bounding box center [344, 135] width 113 height 29
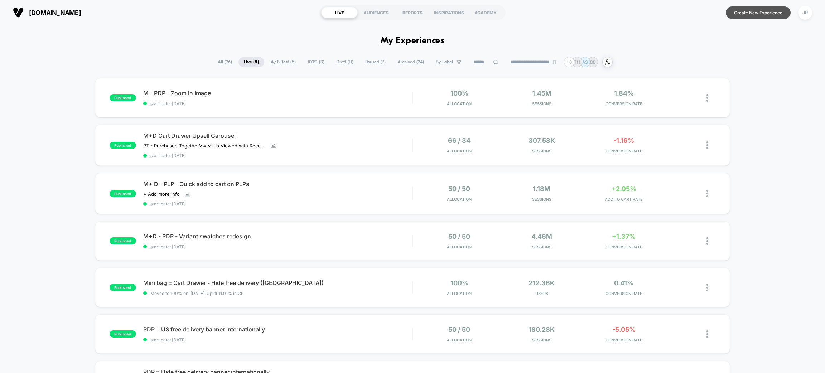
click at [754, 12] on button "Create New Experience" at bounding box center [758, 12] width 65 height 13
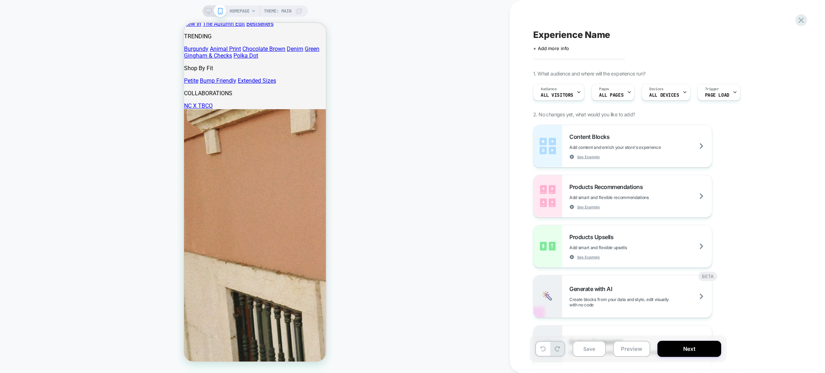
scroll to position [366, 0]
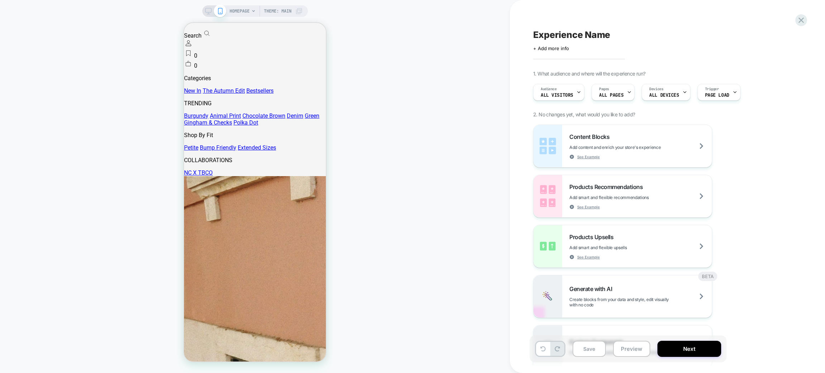
scroll to position [253, 0]
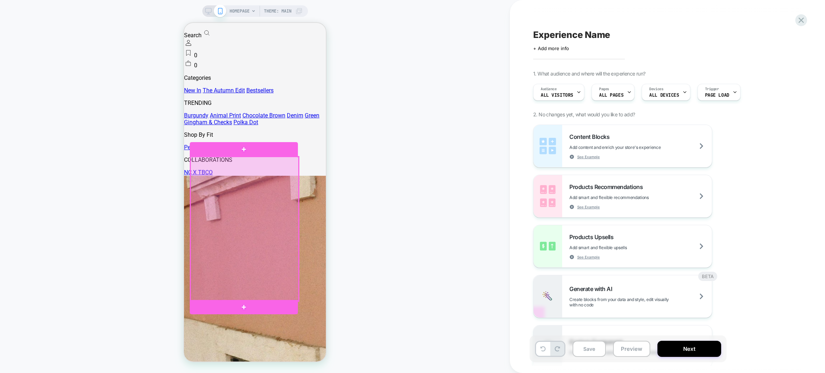
click at [254, 179] on div at bounding box center [245, 229] width 108 height 144
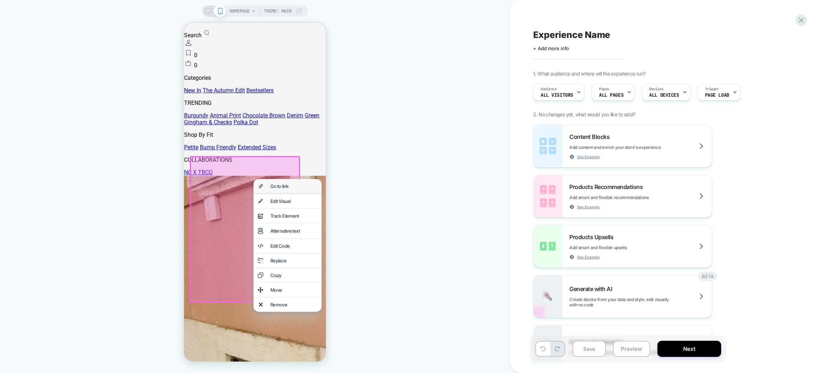
click at [267, 184] on div "Go to link" at bounding box center [288, 186] width 68 height 14
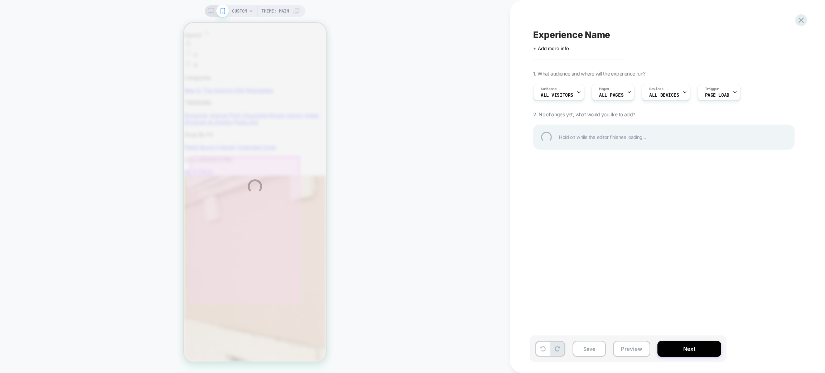
scroll to position [0, 0]
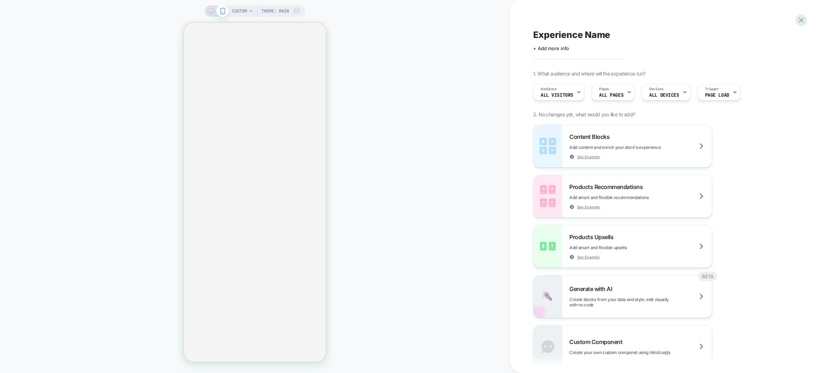
click at [242, 12] on span "CUSTOM" at bounding box center [239, 10] width 15 height 11
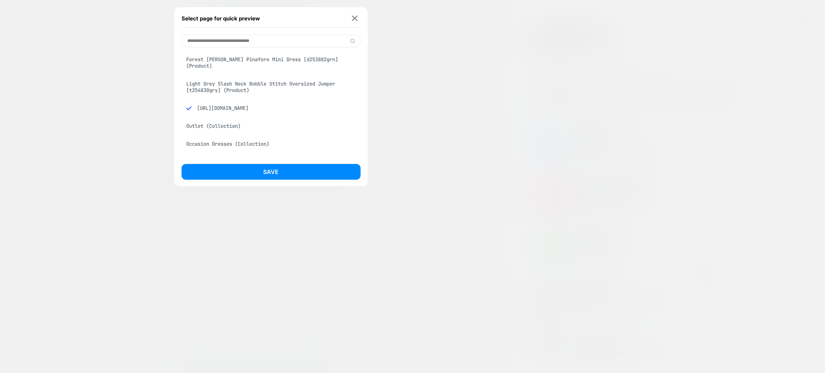
click at [396, 90] on div at bounding box center [412, 186] width 825 height 373
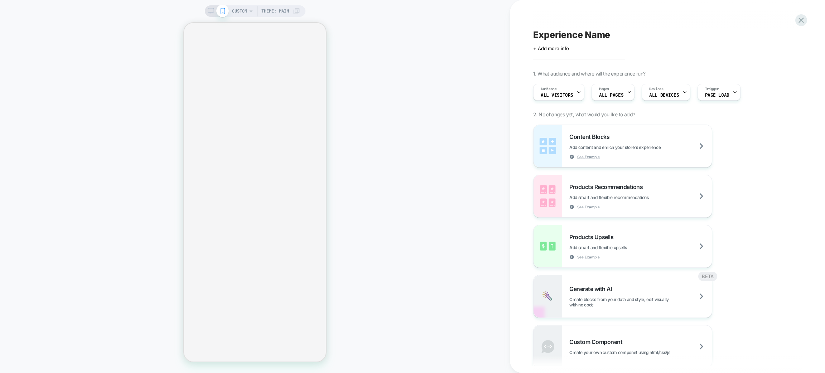
click at [205, 7] on div "CUSTOM Theme: MAIN" at bounding box center [255, 186] width 510 height 359
click at [209, 10] on icon at bounding box center [211, 11] width 6 height 6
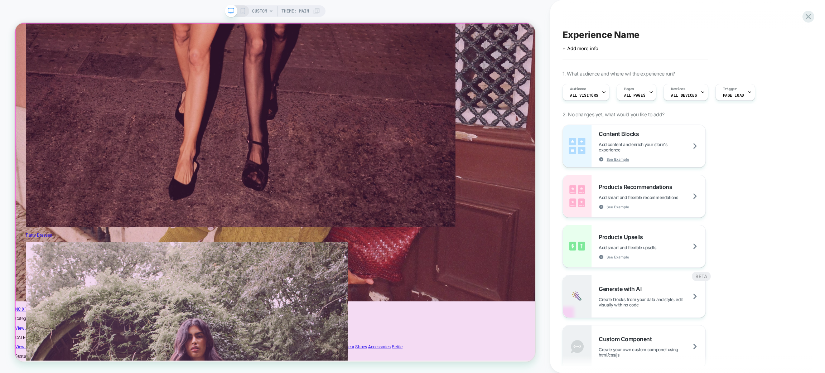
click at [325, 260] on div at bounding box center [363, 250] width 695 height 452
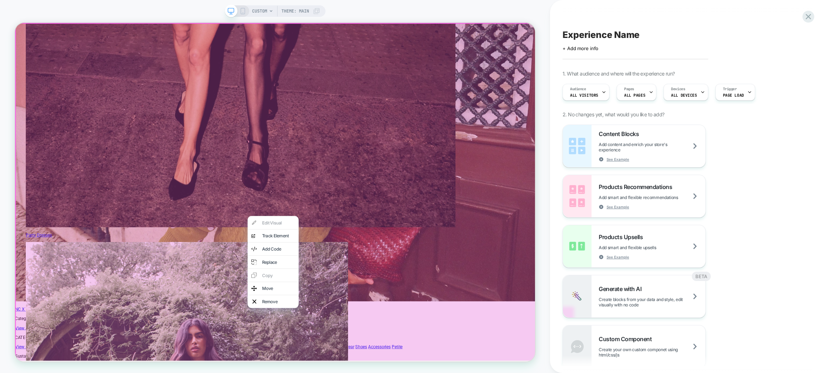
click at [320, 260] on div at bounding box center [363, 250] width 697 height 454
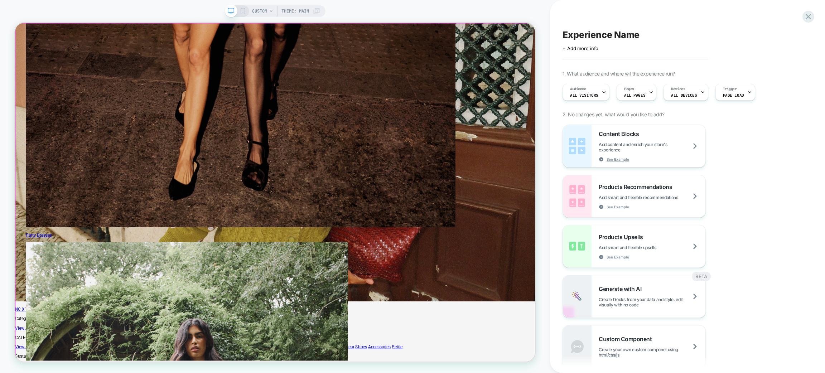
click at [320, 260] on div at bounding box center [363, 250] width 695 height 452
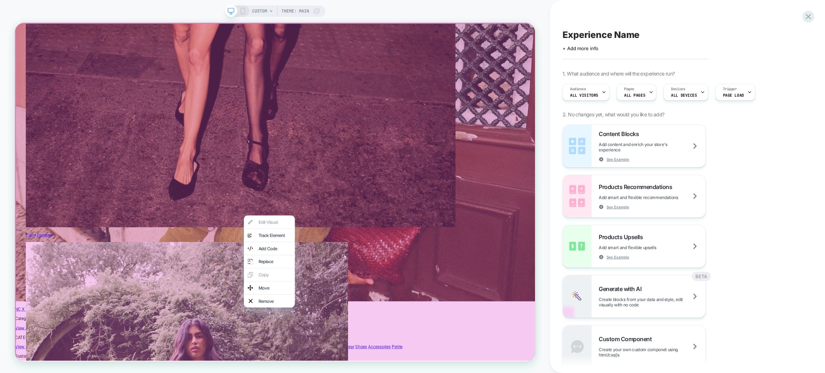
click at [348, 256] on div at bounding box center [363, 250] width 697 height 454
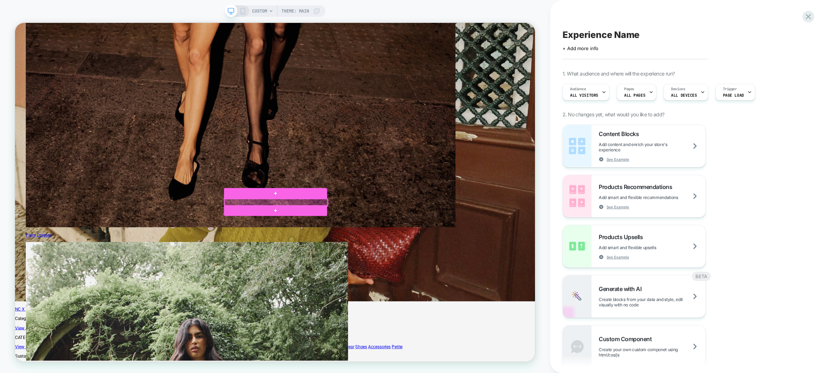
select select "**"
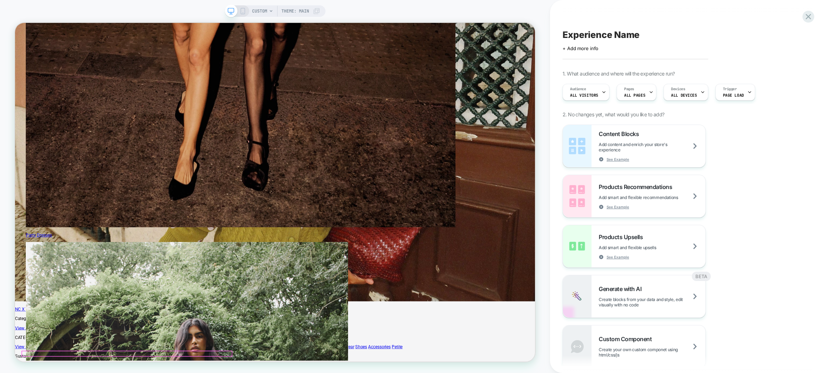
click at [589, 91] on div "Audience All Visitors" at bounding box center [584, 92] width 43 height 16
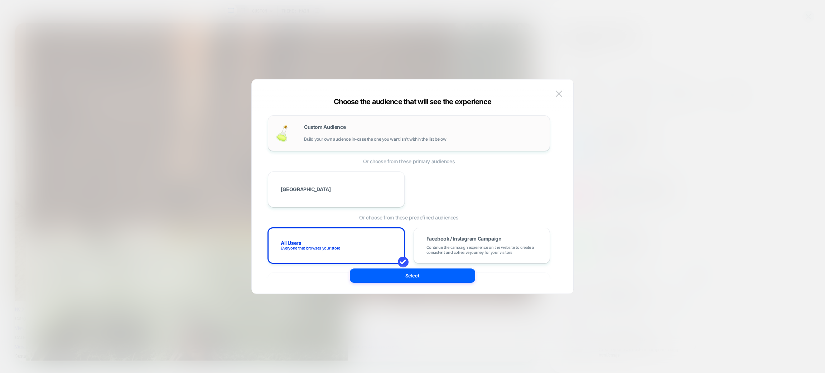
click at [370, 141] on span "Build your own audience in-case the one you want isn't within the list below" at bounding box center [375, 139] width 142 height 5
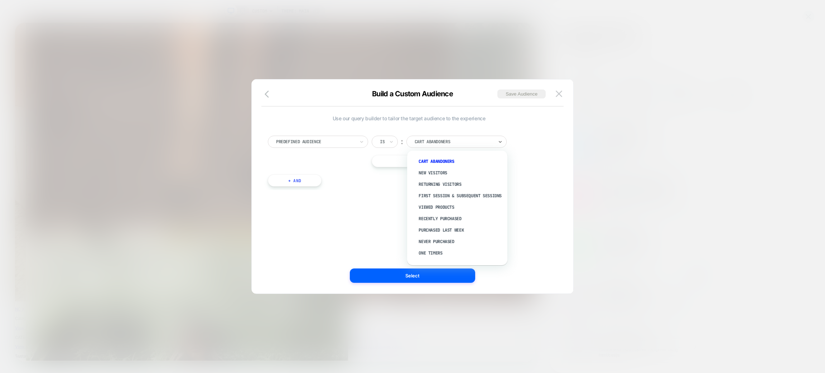
click at [452, 139] on div at bounding box center [454, 142] width 79 height 6
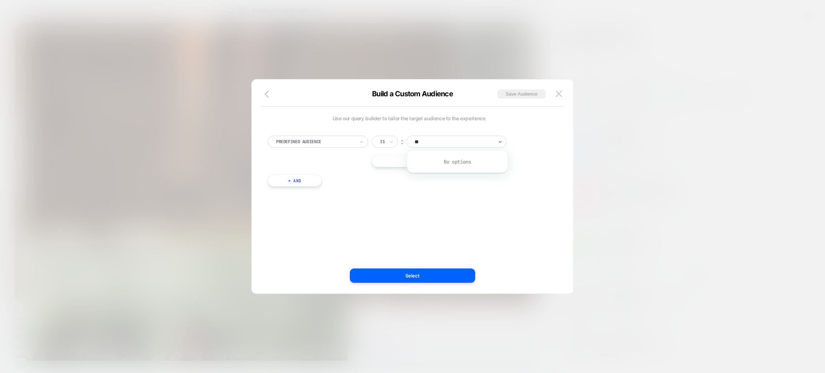
type input "***"
click at [263, 94] on button "button" at bounding box center [269, 95] width 13 height 10
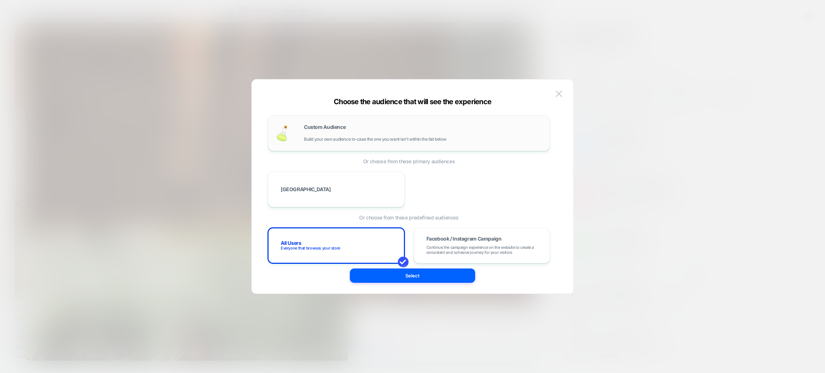
click at [326, 140] on span "Build your own audience in-case the one you want isn't within the list below" at bounding box center [375, 139] width 142 height 5
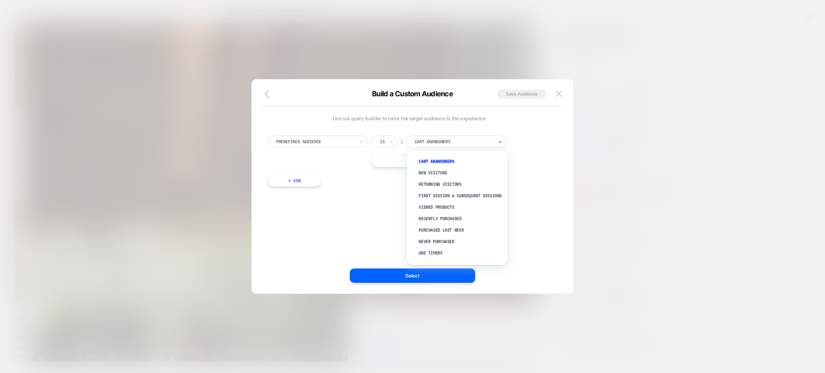
click at [429, 139] on div at bounding box center [454, 142] width 79 height 6
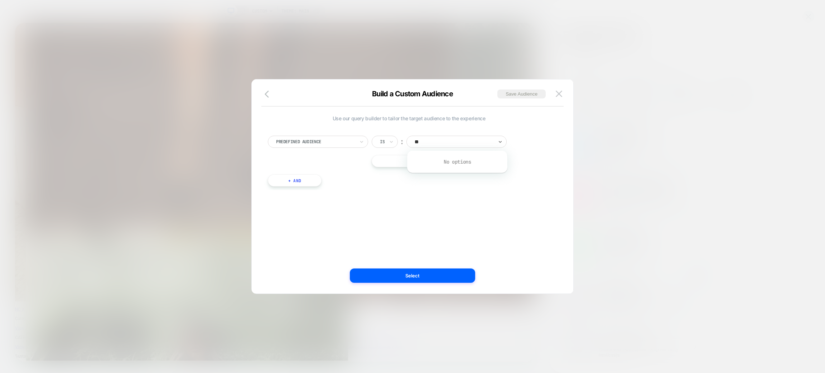
type input "*"
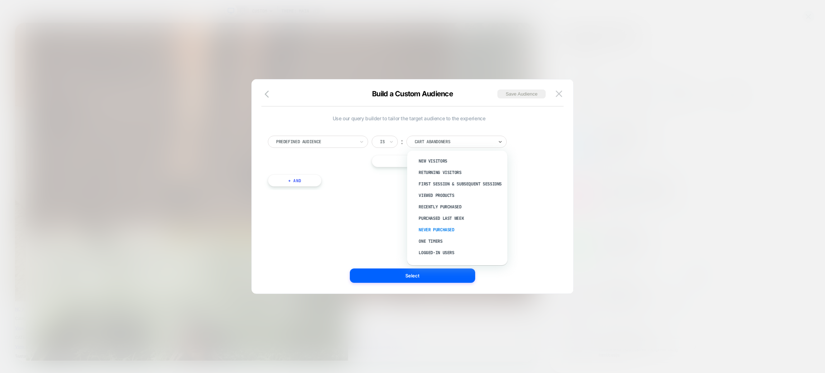
scroll to position [25, 0]
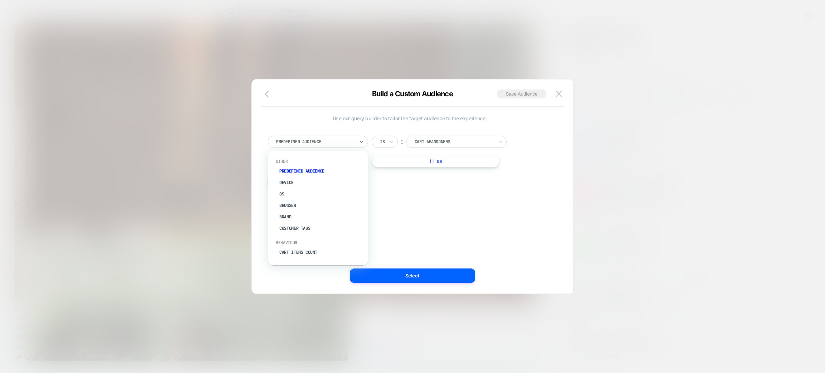
click at [321, 143] on div at bounding box center [315, 142] width 79 height 6
click at [297, 218] on div "Country" at bounding box center [321, 222] width 93 height 11
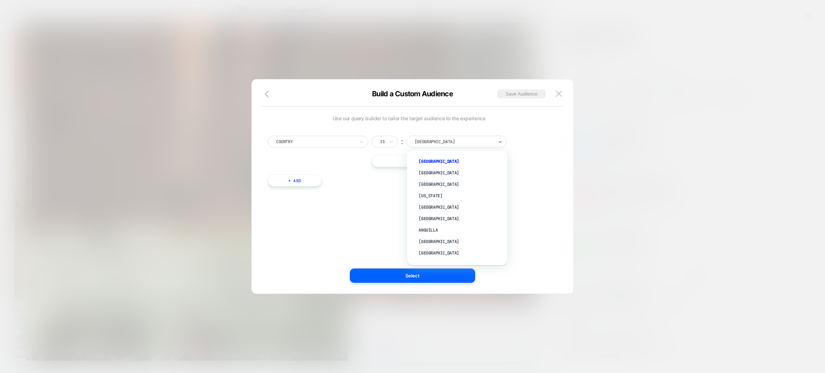
click at [427, 139] on div at bounding box center [454, 142] width 79 height 6
type input "***"
click at [439, 207] on div "United Kingdom" at bounding box center [460, 212] width 93 height 11
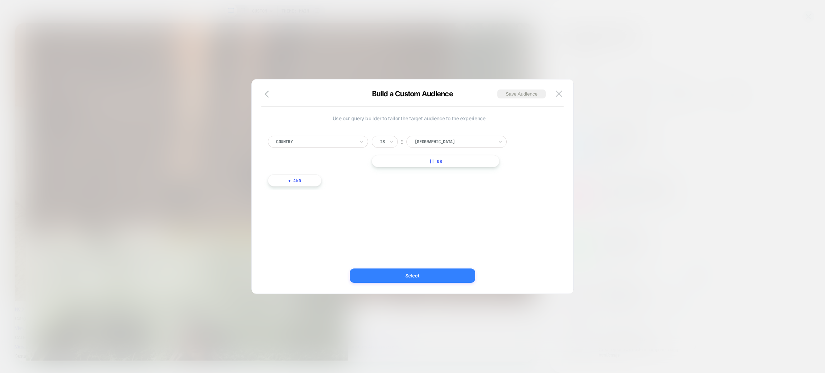
click at [388, 277] on button "Select" at bounding box center [412, 276] width 125 height 14
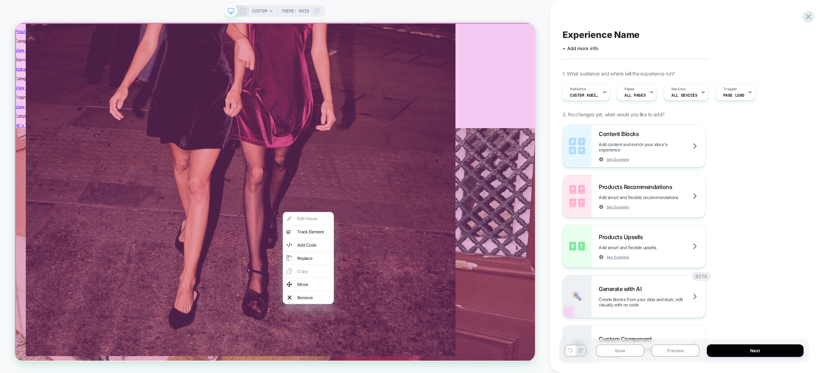
click at [531, 238] on div at bounding box center [363, 250] width 697 height 454
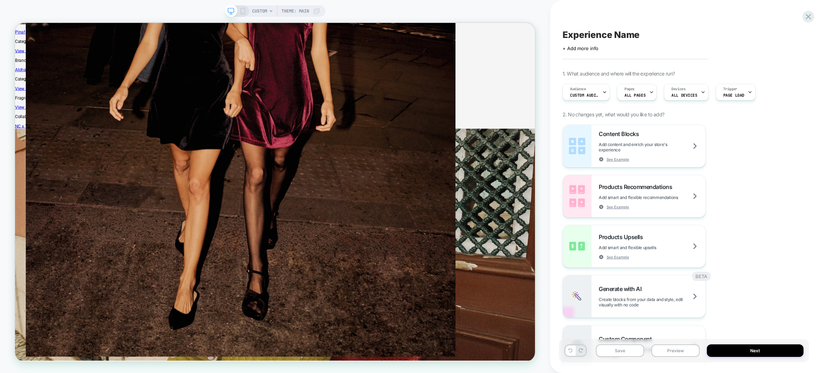
click at [390, 2] on div "CUSTOM Theme: MAIN" at bounding box center [275, 186] width 550 height 373
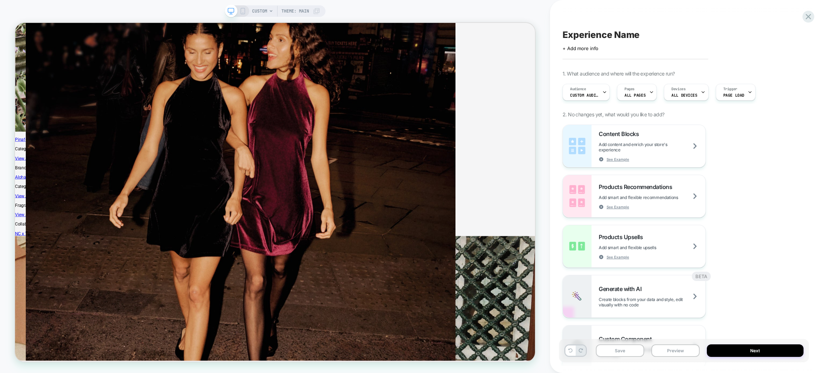
scroll to position [2194, 0]
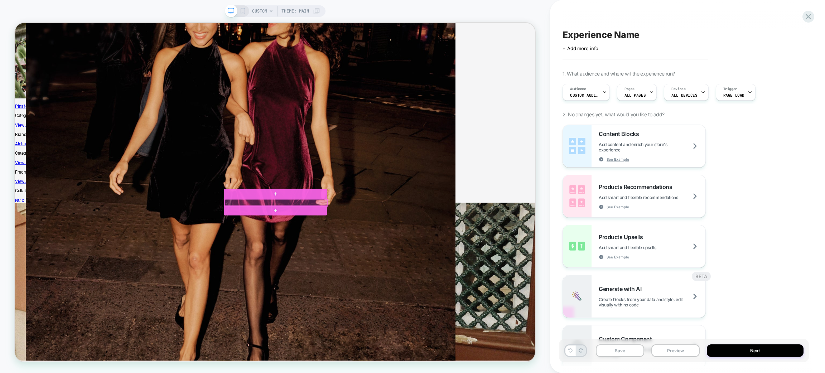
select select "**"
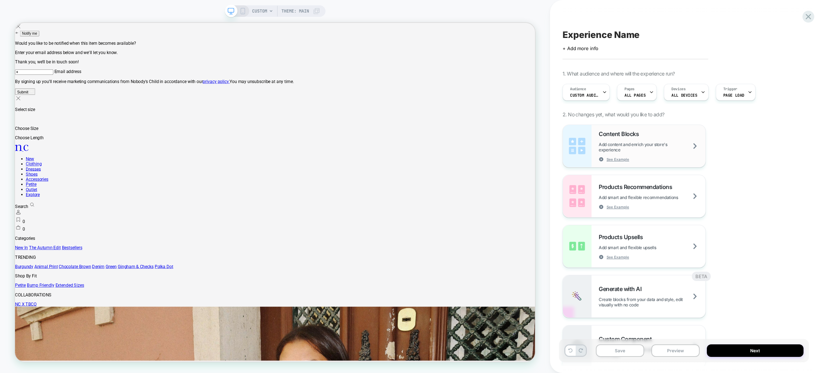
click at [677, 163] on div "Content Blocks Add content and enrich your store's experience See Example" at bounding box center [634, 146] width 143 height 42
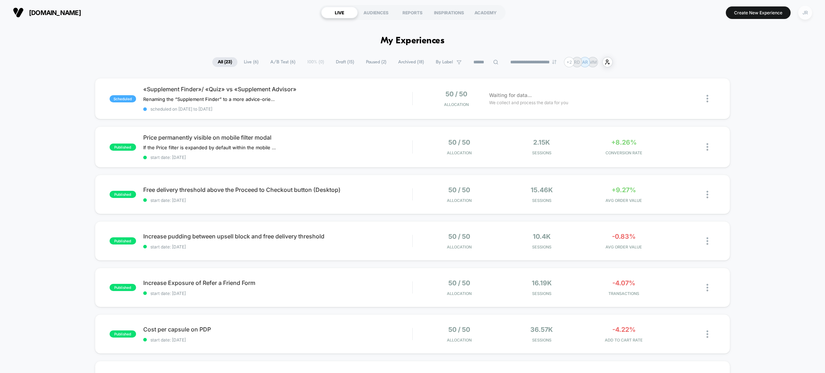
click at [807, 12] on div "JR" at bounding box center [806, 13] width 14 height 14
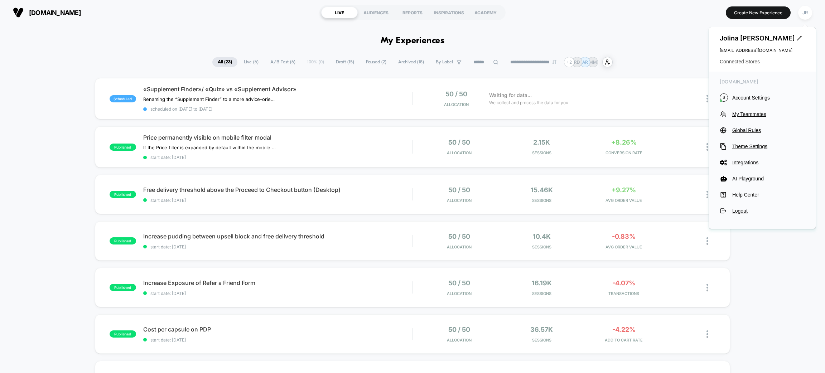
click at [747, 62] on span "Connected Stores" at bounding box center [762, 62] width 85 height 6
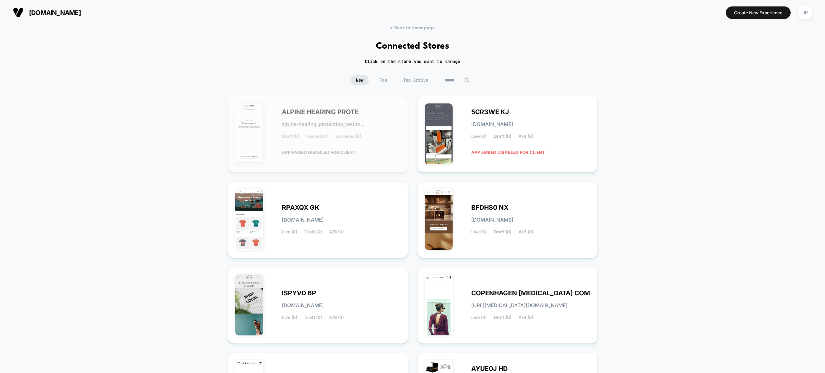
click at [68, 11] on span "[DOMAIN_NAME]" at bounding box center [55, 13] width 52 height 8
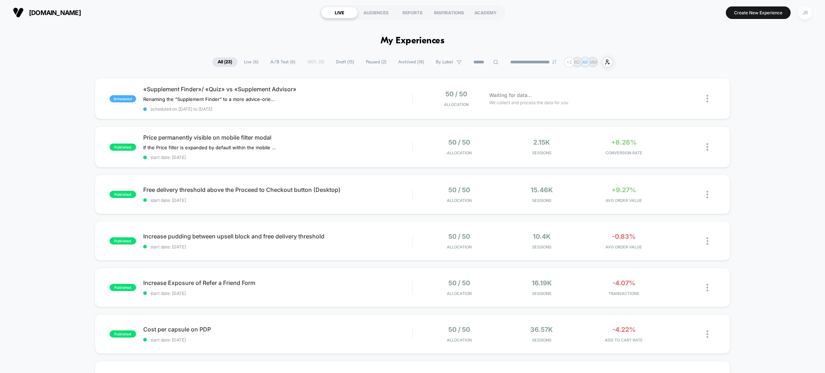
click at [807, 10] on div "JR" at bounding box center [806, 13] width 14 height 14
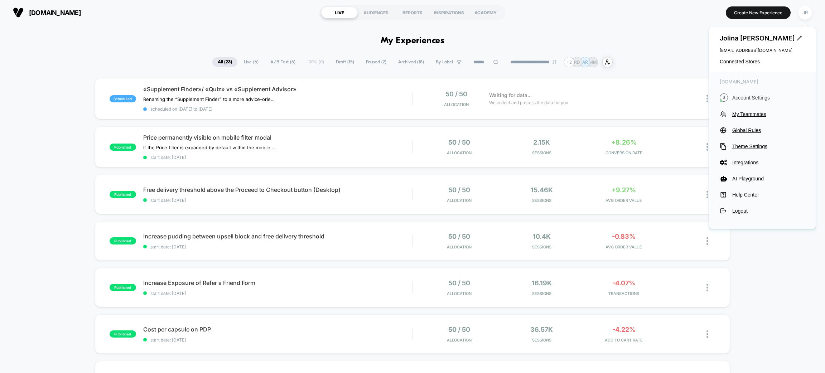
click at [748, 98] on span "Account Settings" at bounding box center [769, 98] width 73 height 6
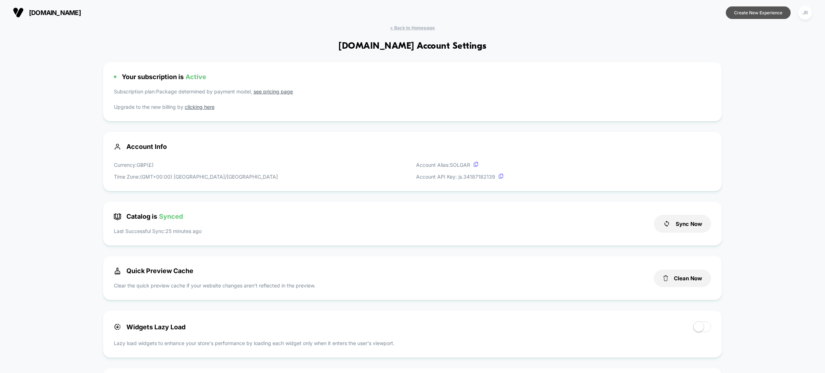
click at [768, 9] on button "Create New Experience" at bounding box center [758, 12] width 65 height 13
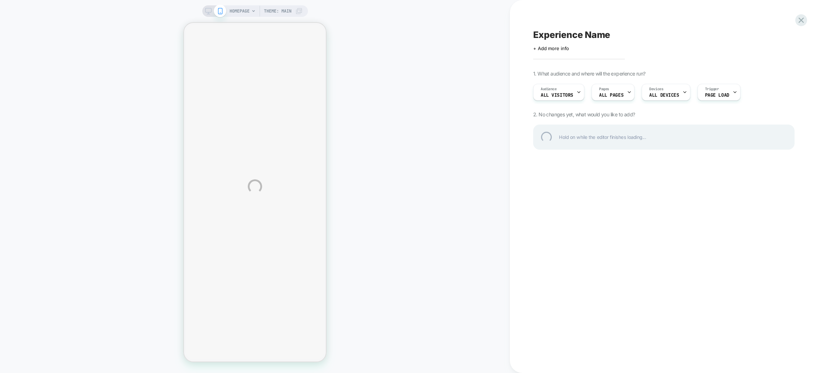
click at [205, 11] on div "HOMEPAGE Theme: MAIN Experience Name Click to edit experience details + Add mor…" at bounding box center [412, 186] width 825 height 373
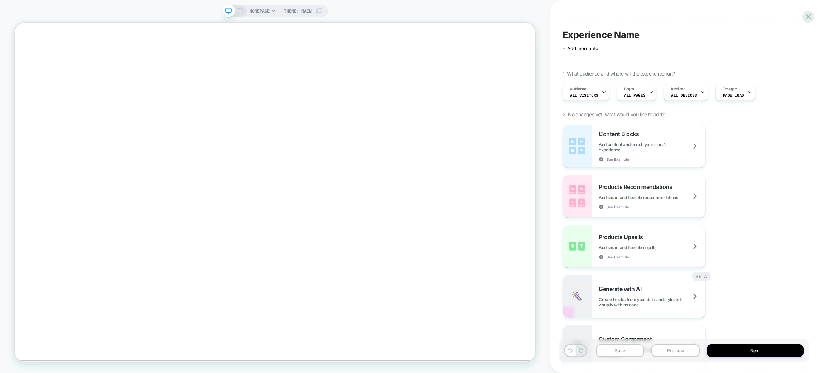
click at [238, 10] on rect at bounding box center [240, 11] width 4 height 6
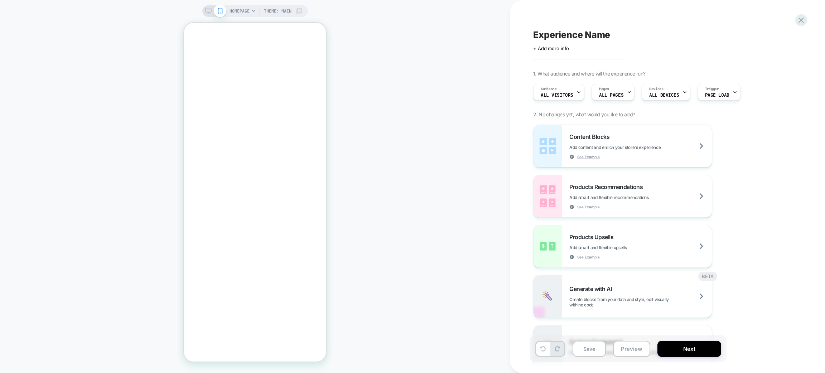
click at [207, 9] on icon at bounding box center [208, 11] width 6 height 6
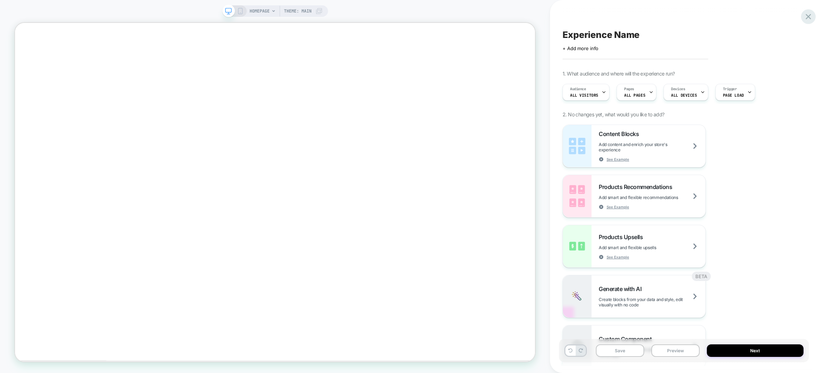
click at [811, 18] on icon at bounding box center [809, 17] width 10 height 10
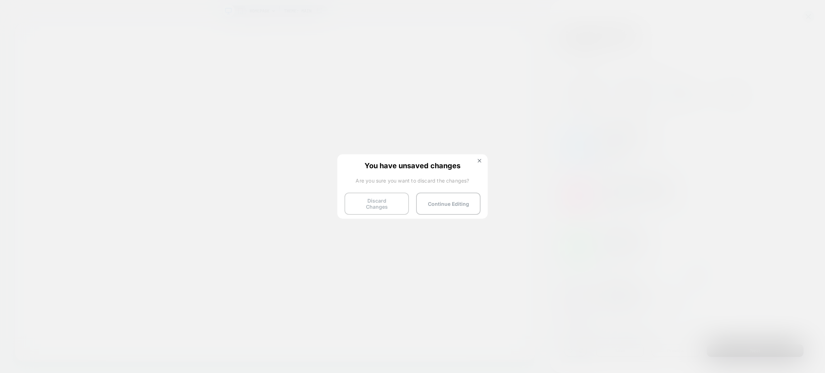
click at [395, 196] on button "Discard Changes" at bounding box center [377, 204] width 64 height 22
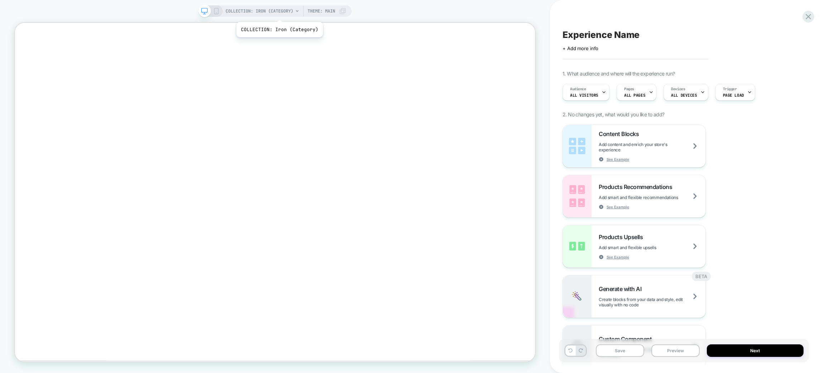
click at [279, 13] on span "COLLECTION: Iron (Category)" at bounding box center [260, 10] width 68 height 11
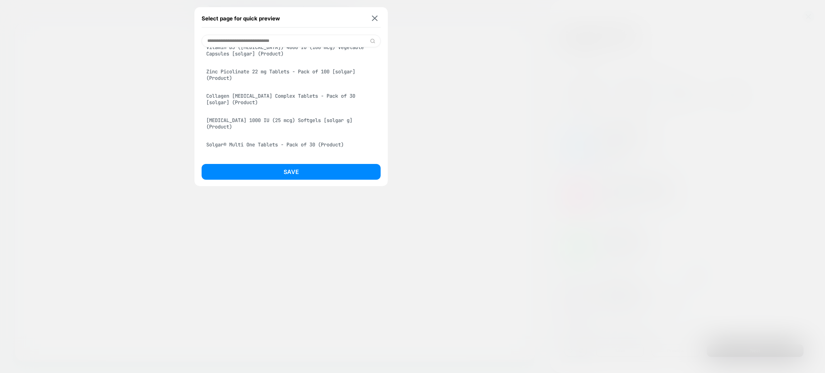
scroll to position [228, 0]
click at [271, 38] on input at bounding box center [291, 41] width 179 height 13
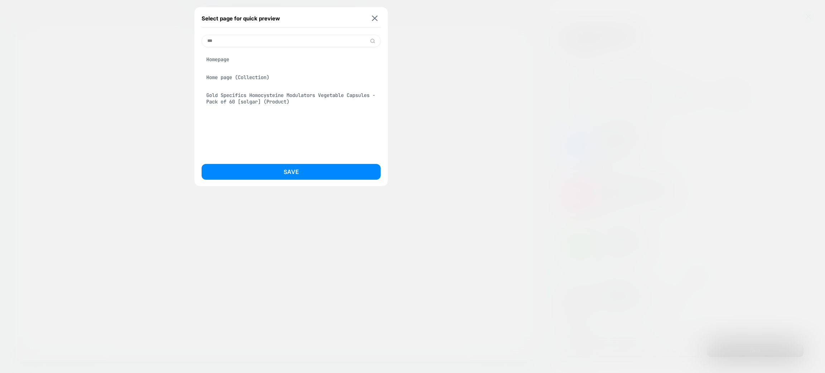
scroll to position [0, 0]
type input "***"
click at [230, 55] on div "Homepage" at bounding box center [291, 60] width 179 height 14
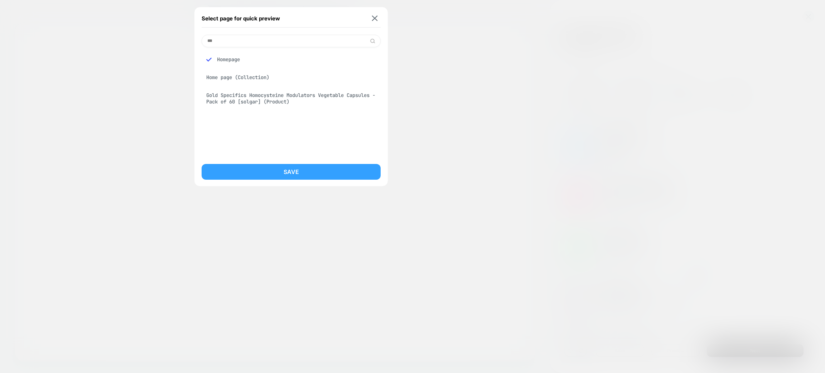
click at [265, 169] on button "Save" at bounding box center [291, 172] width 179 height 16
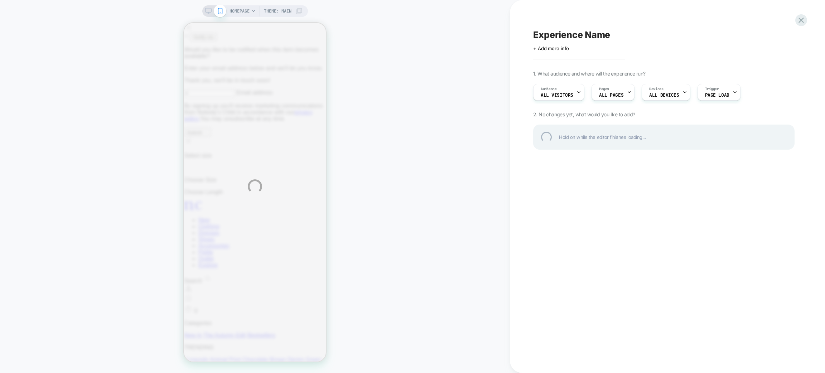
select select "**"
